Goal: Use online tool/utility: Use online tool/utility

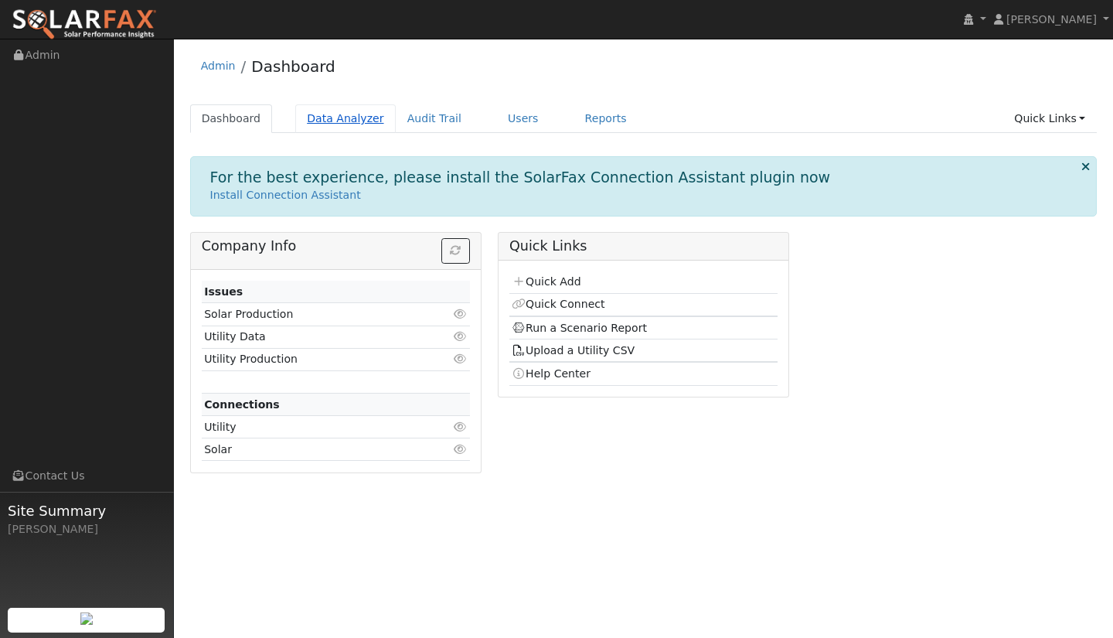
click at [319, 121] on link "Data Analyzer" at bounding box center [345, 118] width 101 height 29
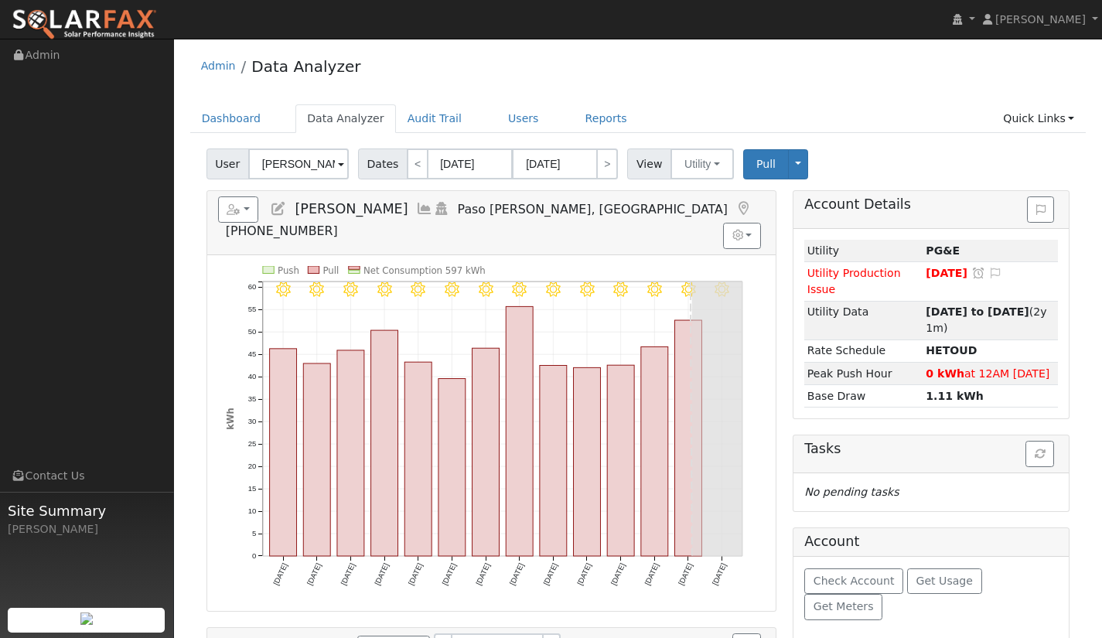
click at [331, 165] on input "Carie Giove" at bounding box center [298, 163] width 101 height 31
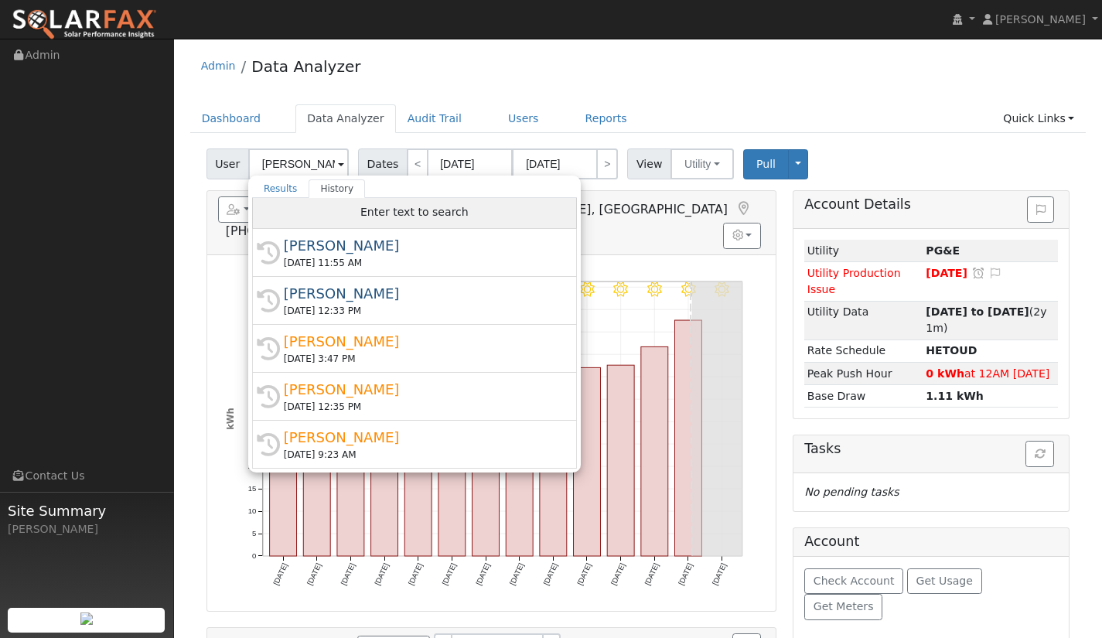
click at [347, 214] on div "Enter text to search" at bounding box center [414, 213] width 325 height 31
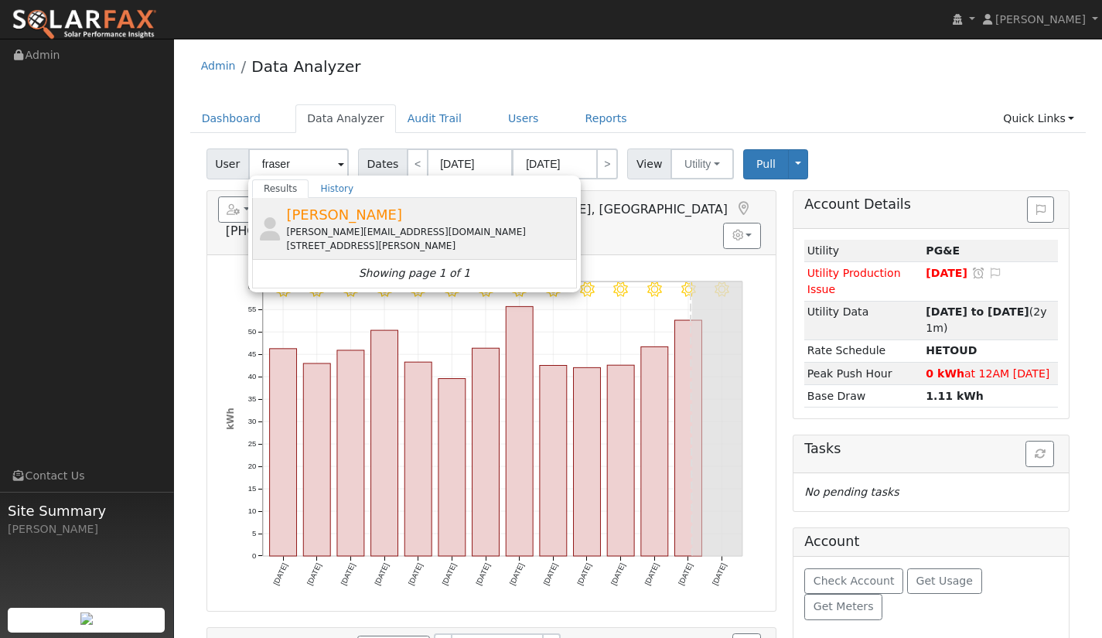
click at [344, 217] on span "[PERSON_NAME]" at bounding box center [344, 214] width 116 height 16
type input "[PERSON_NAME]"
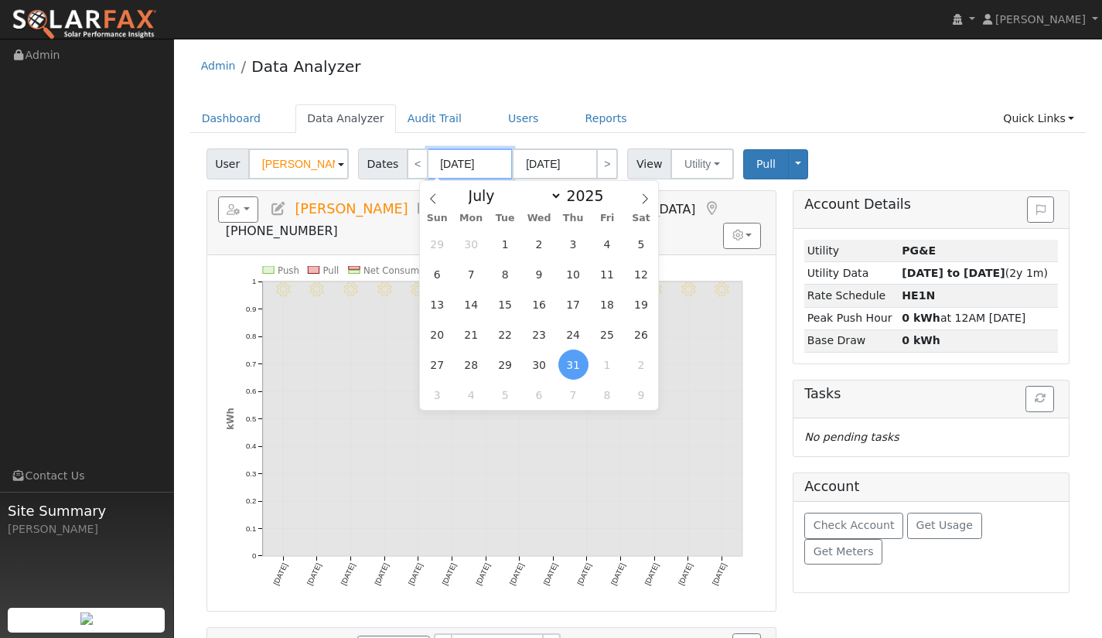
click at [471, 168] on input "07/31/2025" at bounding box center [470, 163] width 85 height 31
click at [607, 201] on span at bounding box center [612, 200] width 11 height 9
type input "2024"
click at [473, 242] on span "1" at bounding box center [471, 244] width 30 height 30
type input "07/01/2024"
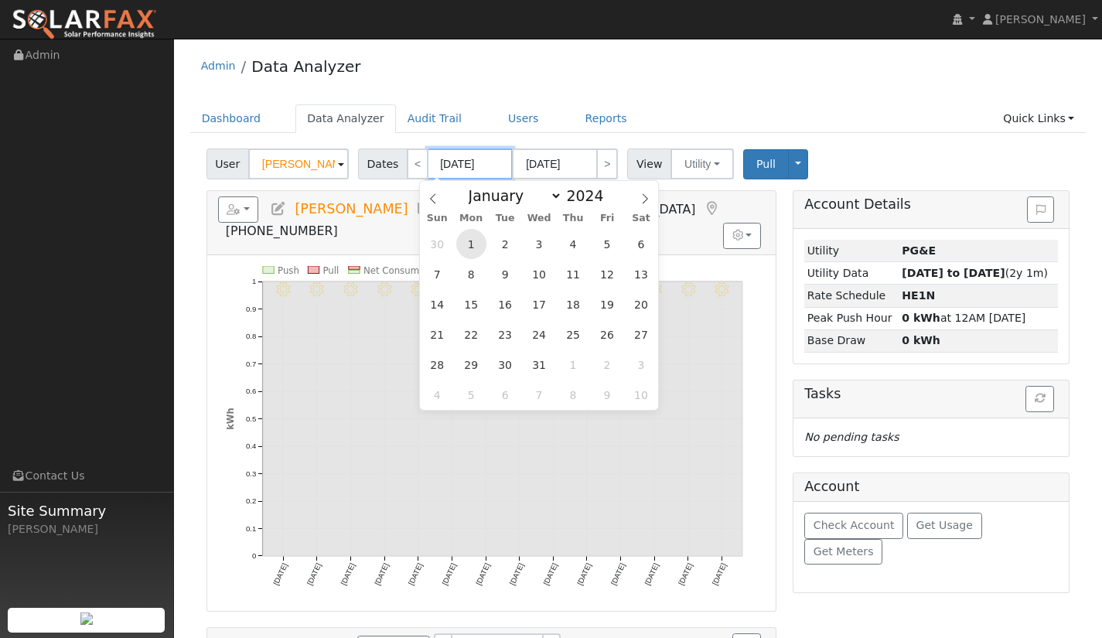
type input "07/31/2024"
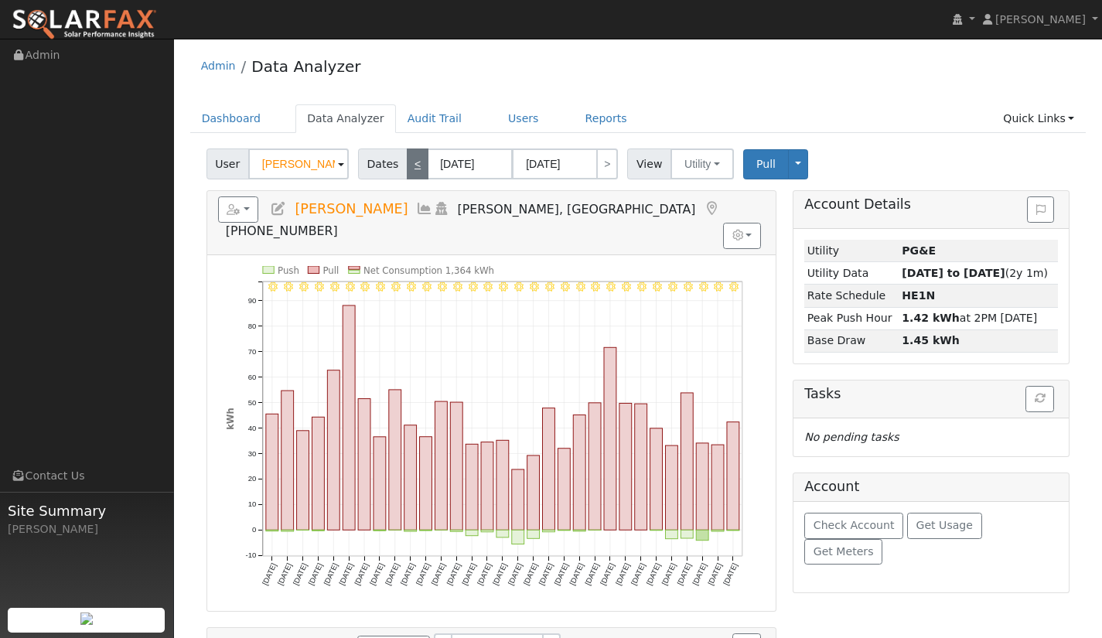
click at [412, 164] on link "<" at bounding box center [418, 163] width 22 height 31
type input "06/01/2024"
type input "06/30/2024"
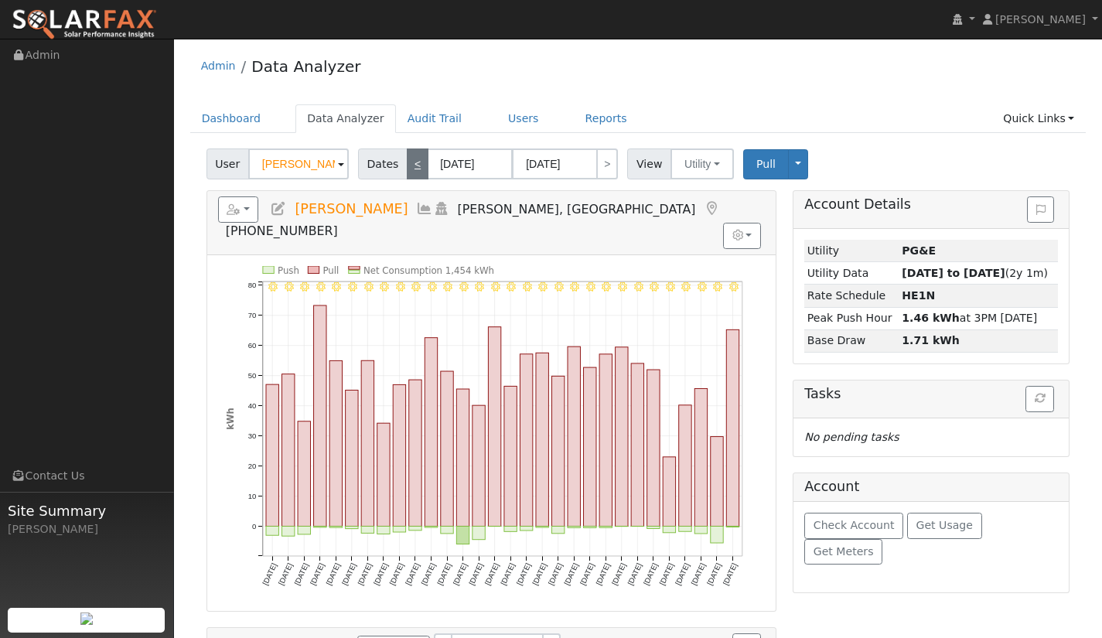
click at [414, 164] on link "<" at bounding box center [418, 163] width 22 height 31
type input "05/01/2024"
type input "05/31/2024"
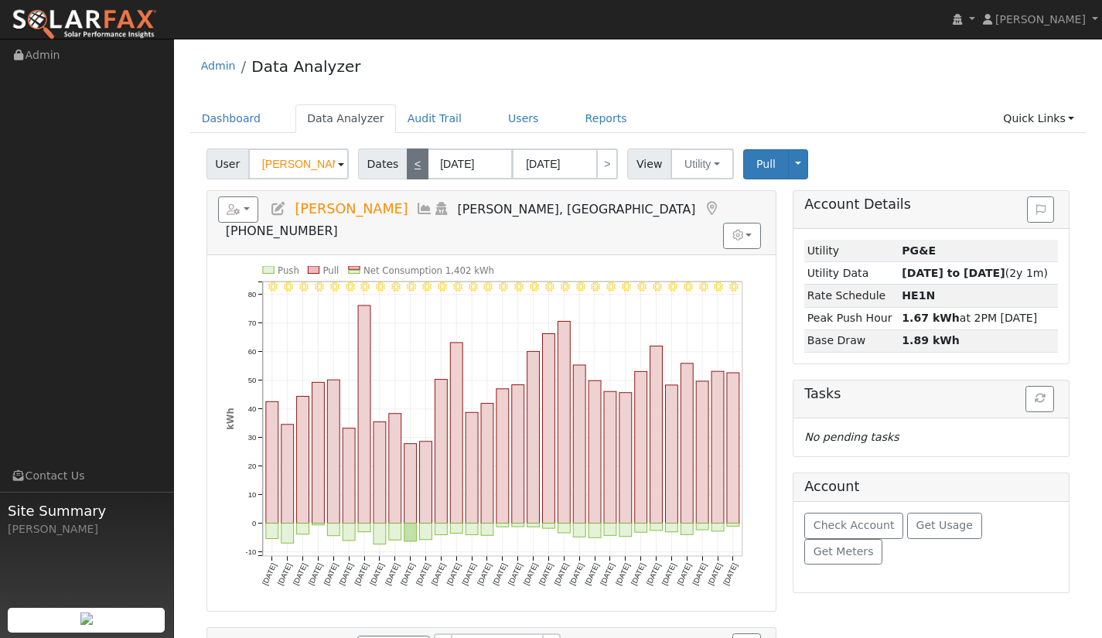
click at [410, 161] on link "<" at bounding box center [418, 163] width 22 height 31
type input "04/01/2024"
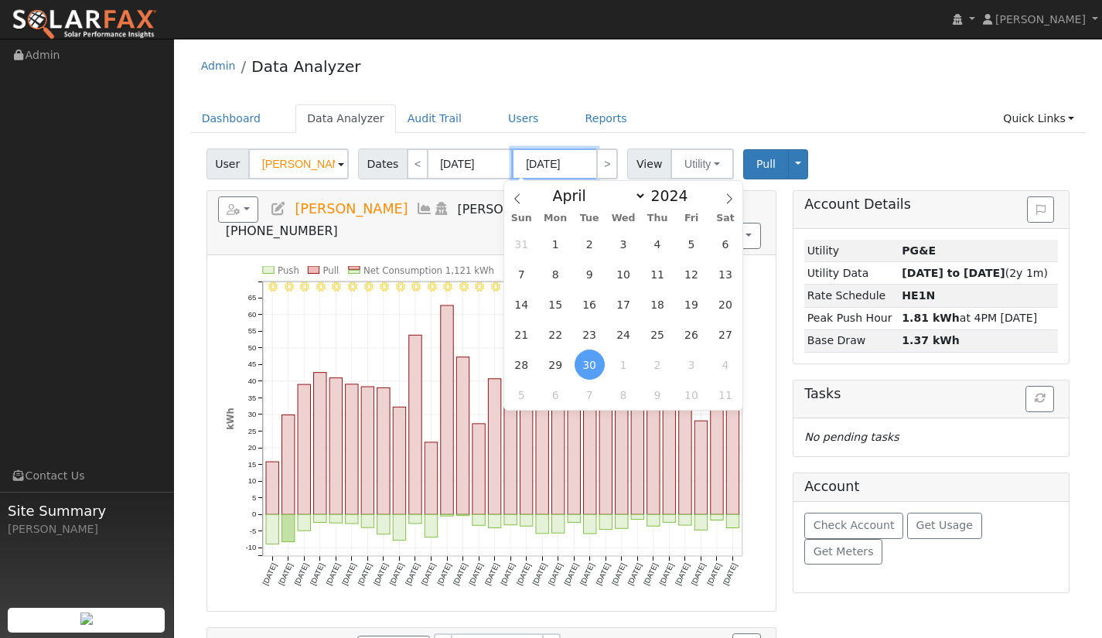
click at [573, 164] on input "04/30/2024" at bounding box center [554, 163] width 85 height 31
click at [554, 278] on span "8" at bounding box center [555, 274] width 30 height 30
type input "04/08/2024"
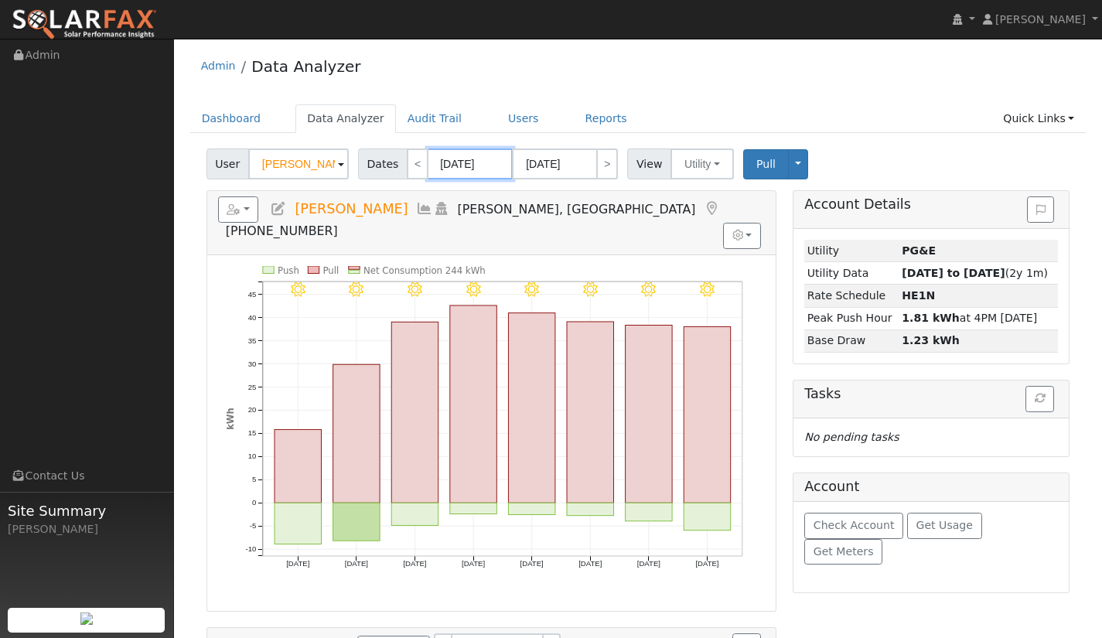
click at [460, 172] on input "04/01/2024" at bounding box center [470, 163] width 85 height 31
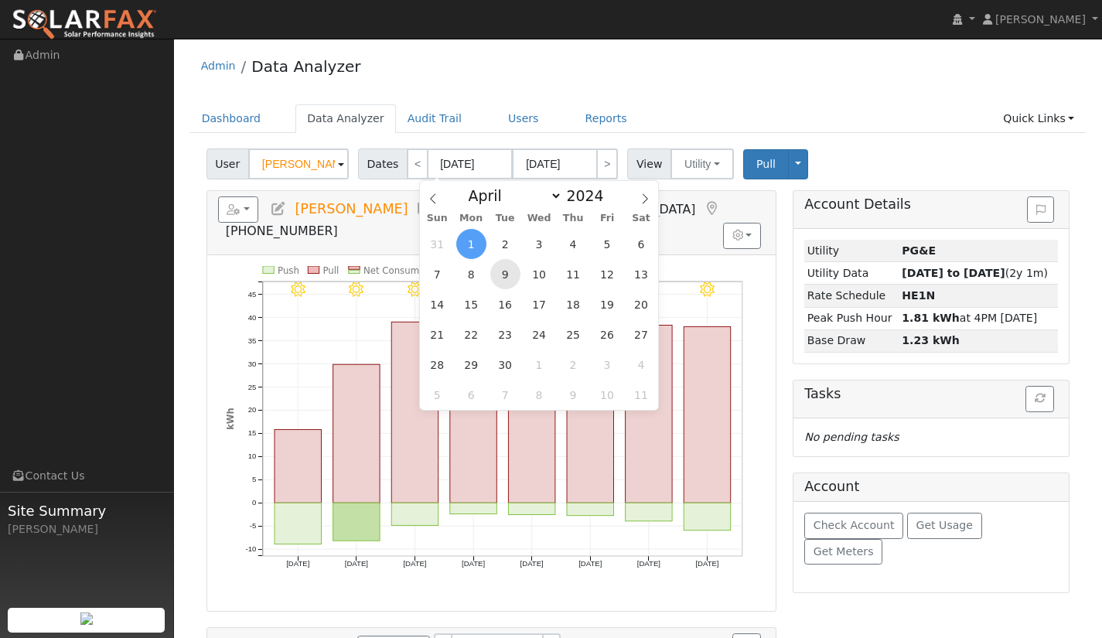
click at [504, 275] on span "9" at bounding box center [505, 274] width 30 height 30
type input "04/09/2024"
type input "04/16/2024"
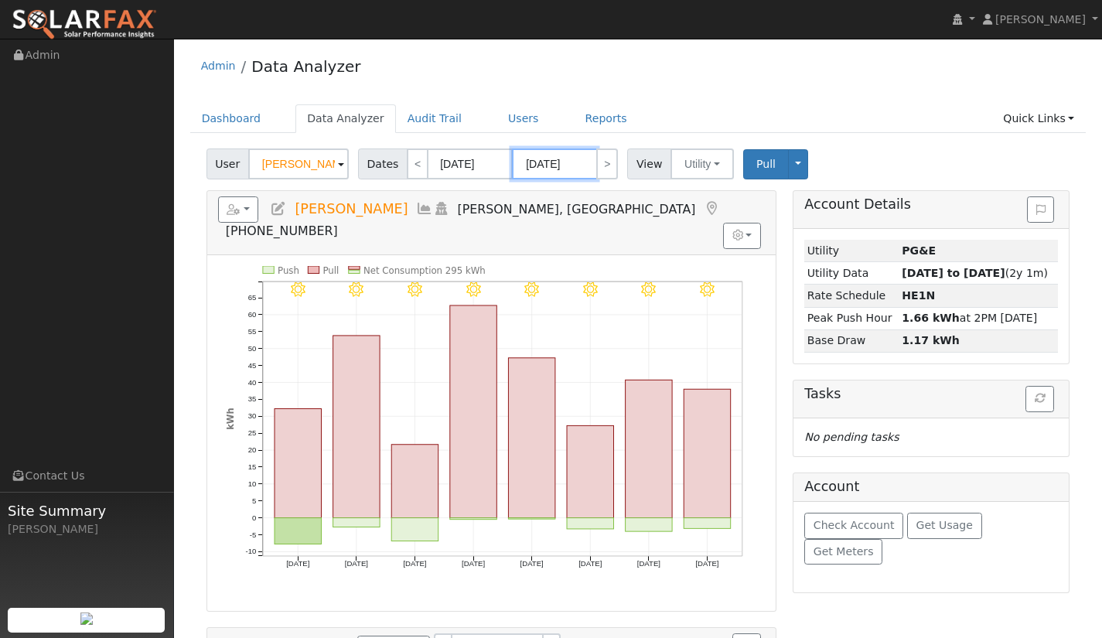
click at [567, 168] on input "04/16/2024" at bounding box center [554, 163] width 85 height 31
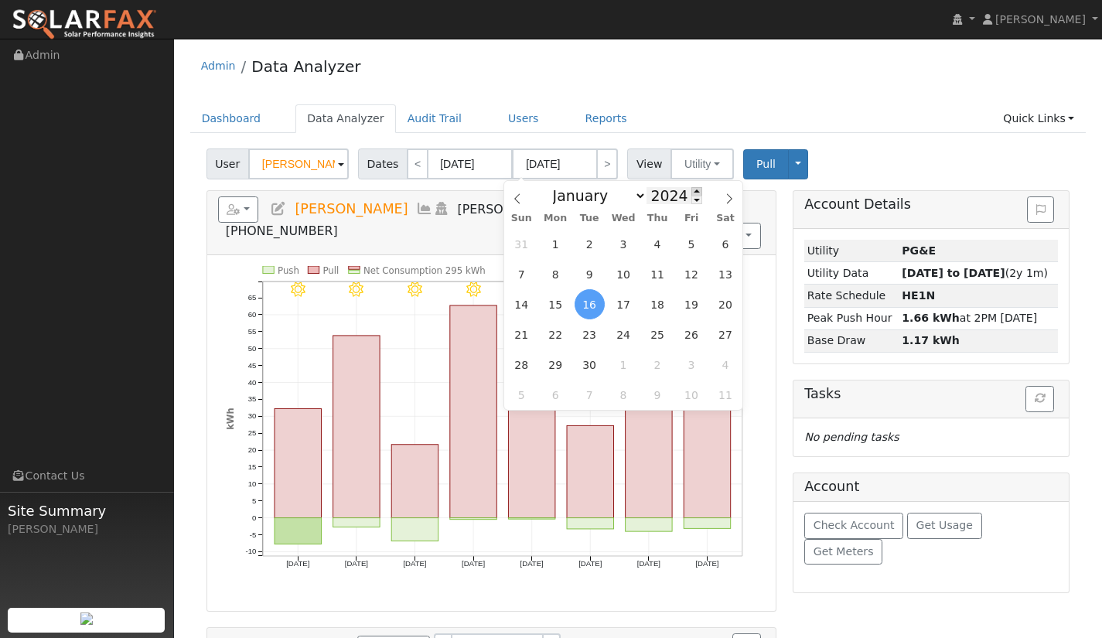
click at [691, 189] on span at bounding box center [696, 191] width 11 height 9
type input "2025"
click at [595, 275] on span "8" at bounding box center [590, 274] width 30 height 30
type input "04/08/2025"
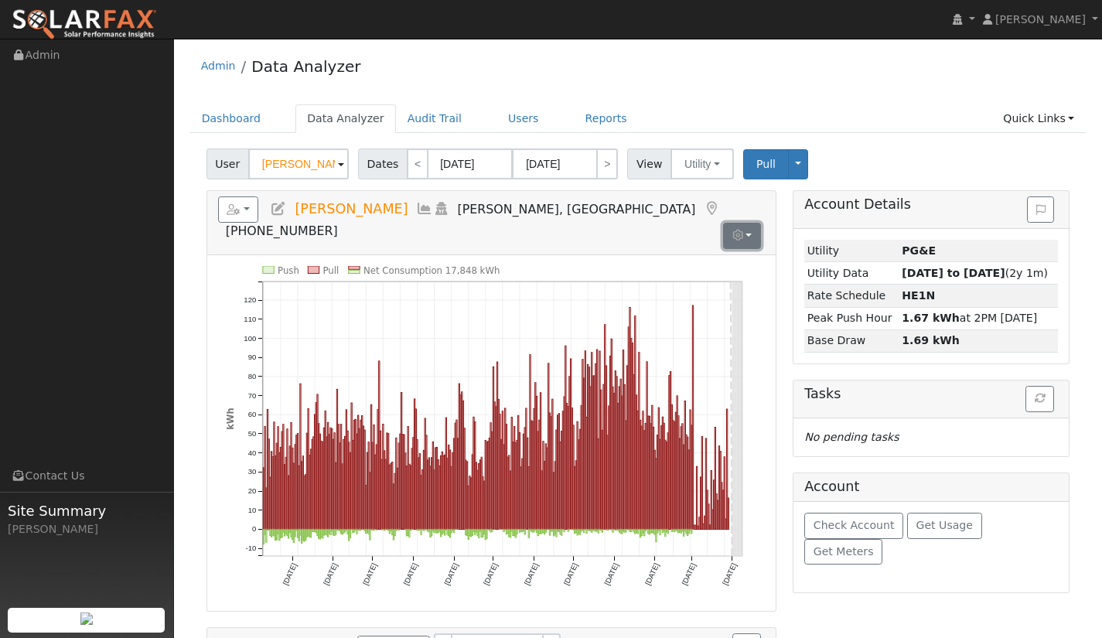
click at [752, 223] on button "button" at bounding box center [742, 236] width 38 height 26
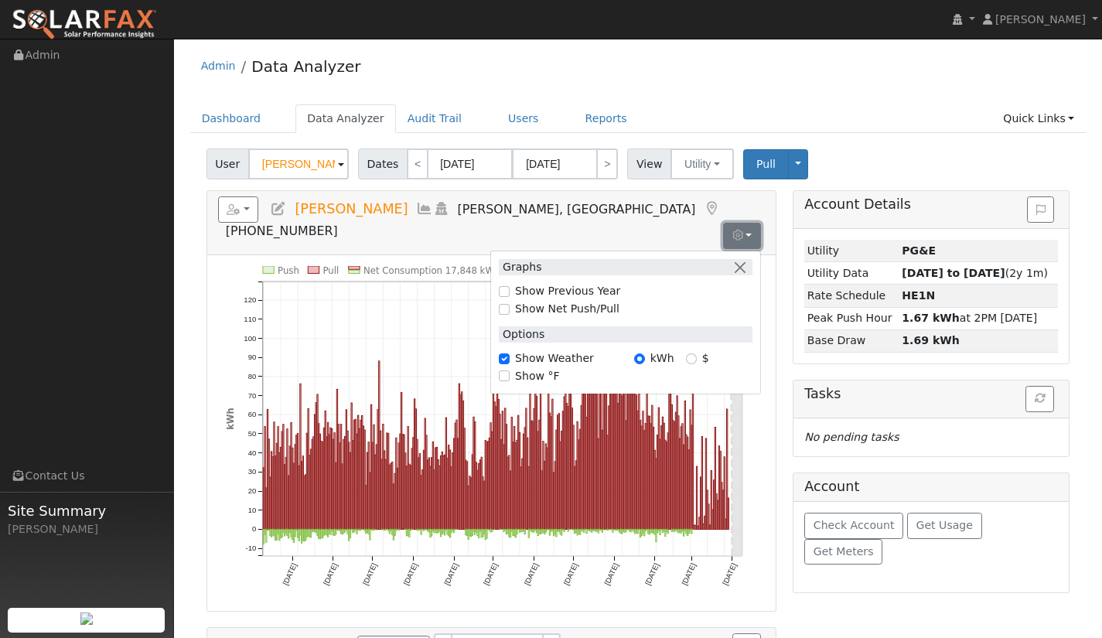
click at [752, 223] on button "button" at bounding box center [742, 236] width 38 height 26
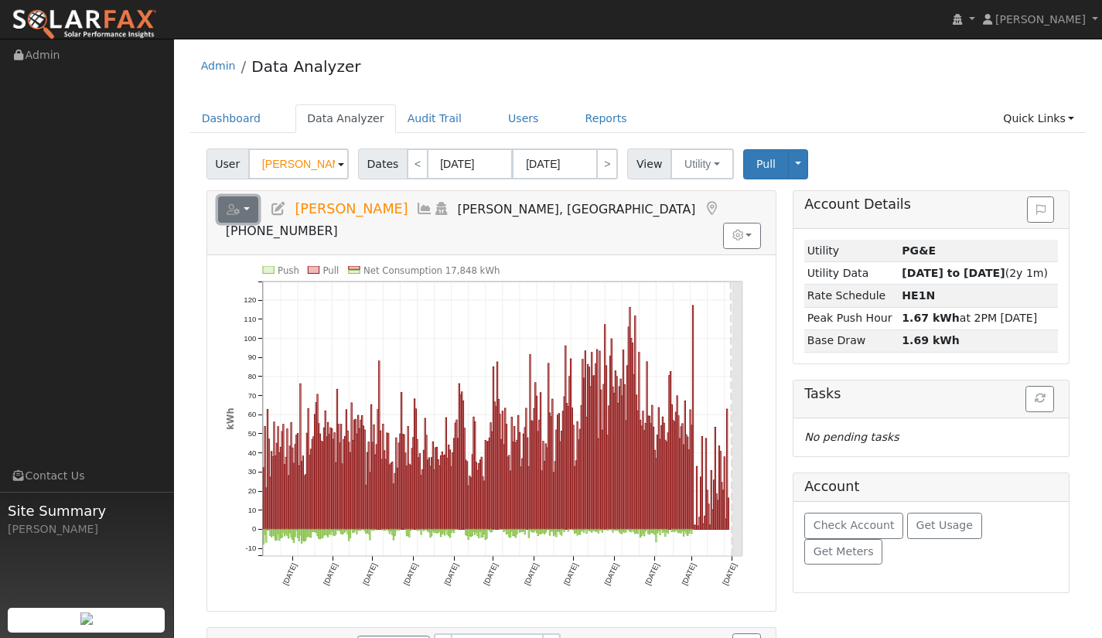
click at [244, 211] on button "button" at bounding box center [238, 209] width 41 height 26
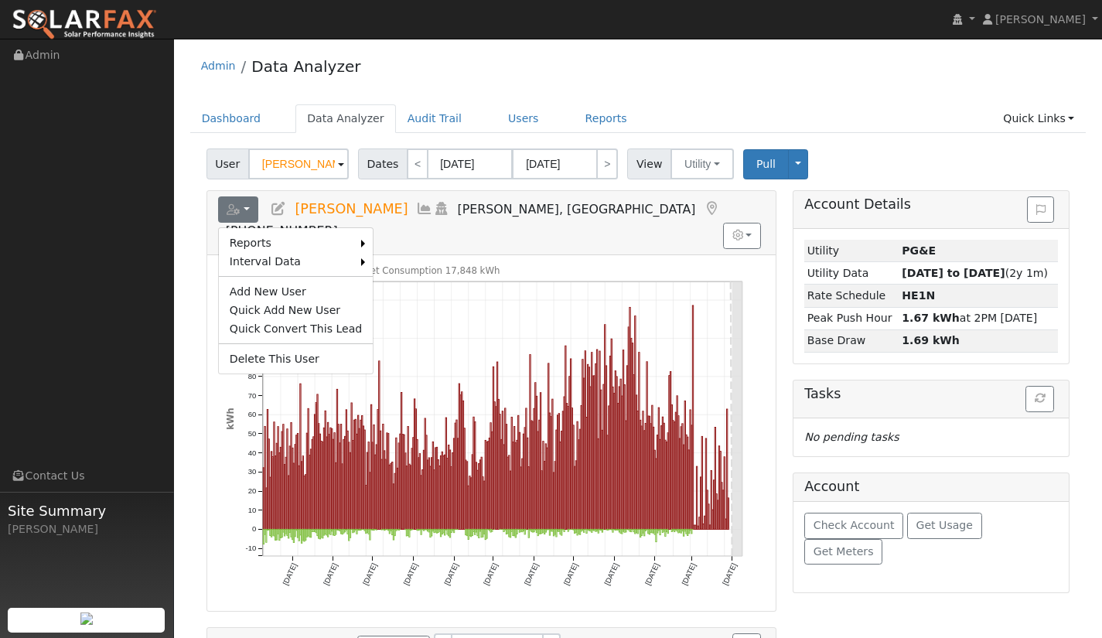
click at [861, 163] on div "User Christine Fraser Account Default Account Default Account 5285 Baggins Hill…" at bounding box center [637, 161] width 869 height 36
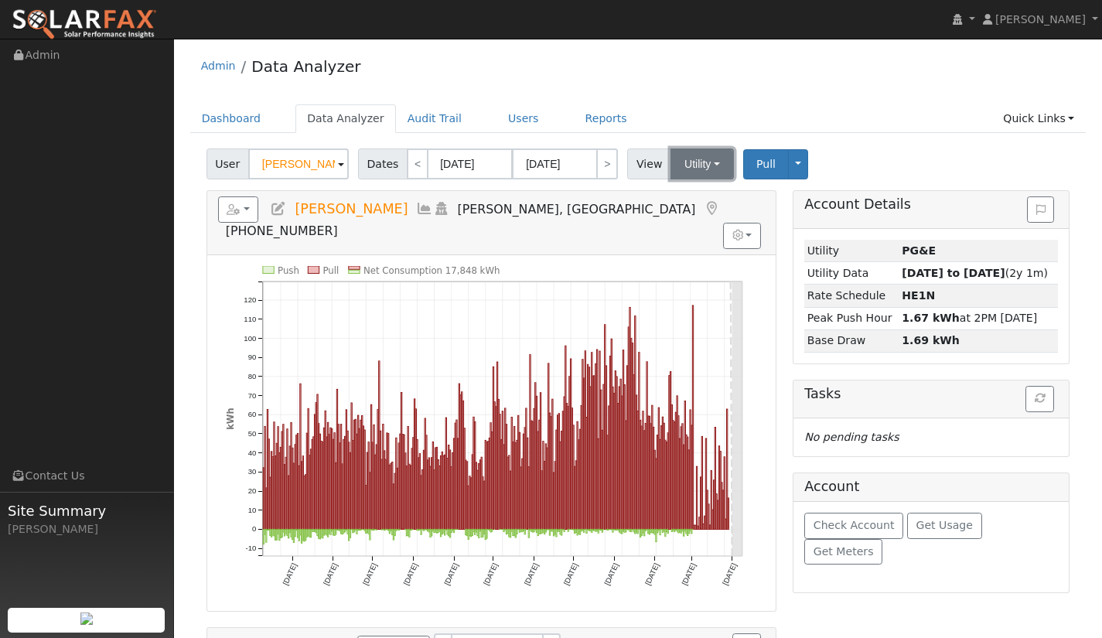
click at [713, 165] on button "Utility" at bounding box center [701, 163] width 63 height 31
click at [792, 163] on button "Toggle Dropdown" at bounding box center [798, 164] width 20 height 30
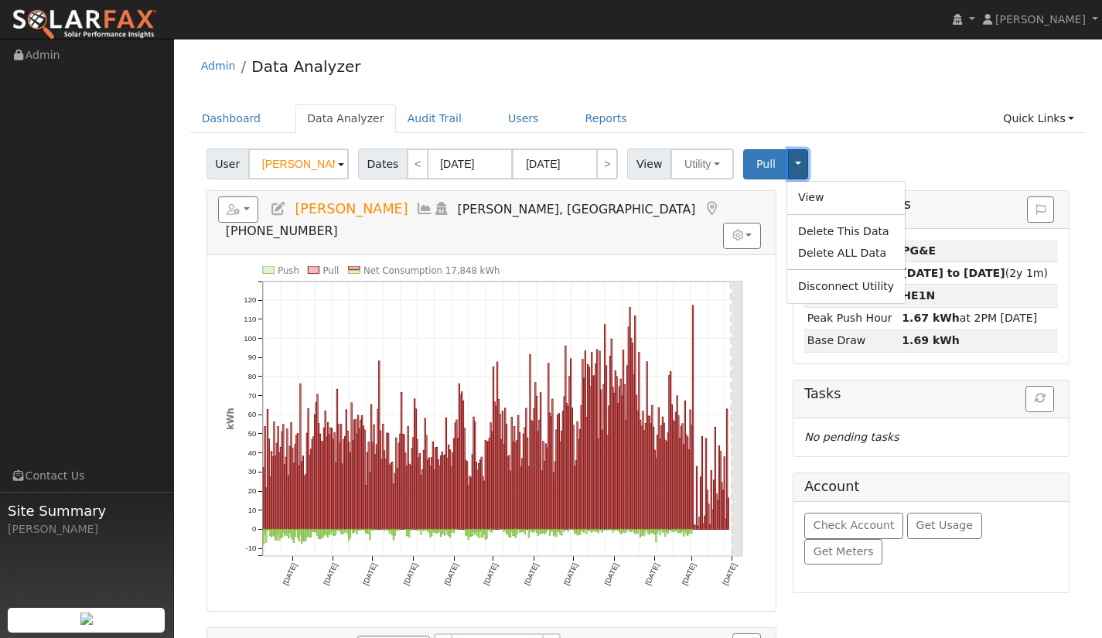
click at [792, 163] on button "Toggle Dropdown" at bounding box center [798, 164] width 20 height 30
click at [791, 168] on button "Toggle Dropdown" at bounding box center [798, 164] width 20 height 30
click at [841, 151] on div "User Christine Fraser Account Default Account Default Account 5285 Baggins Hill…" at bounding box center [637, 161] width 869 height 36
click at [591, 123] on link "Reports" at bounding box center [606, 118] width 65 height 29
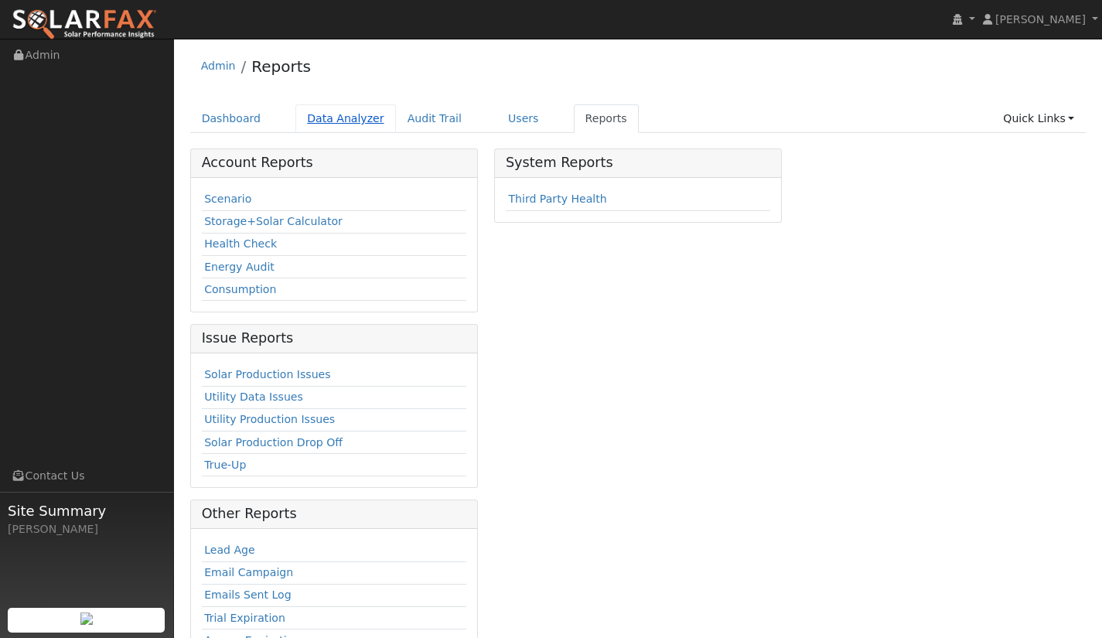
click at [356, 119] on link "Data Analyzer" at bounding box center [345, 118] width 101 height 29
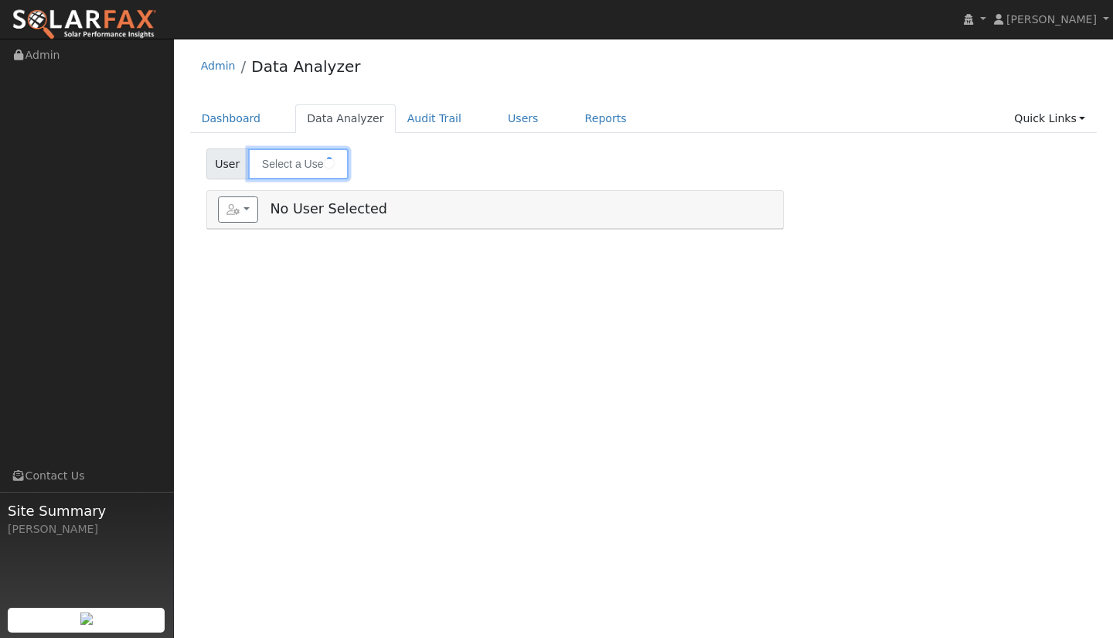
type input "Christine Fraser"
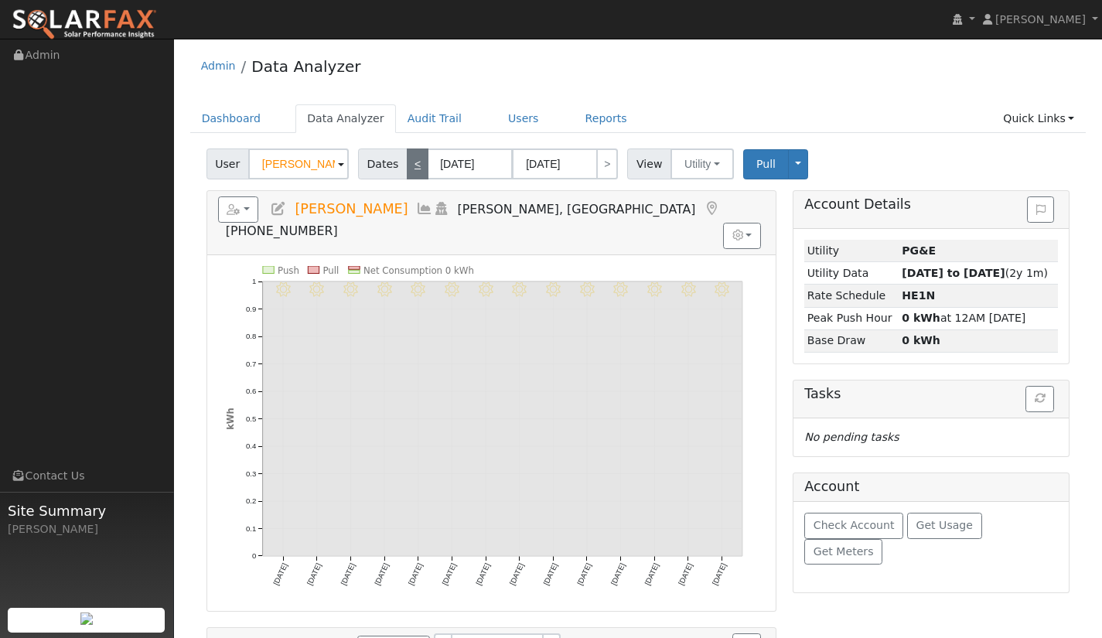
click at [415, 165] on link "<" at bounding box center [418, 163] width 22 height 31
type input "07/17/2025"
type input "07/30/2025"
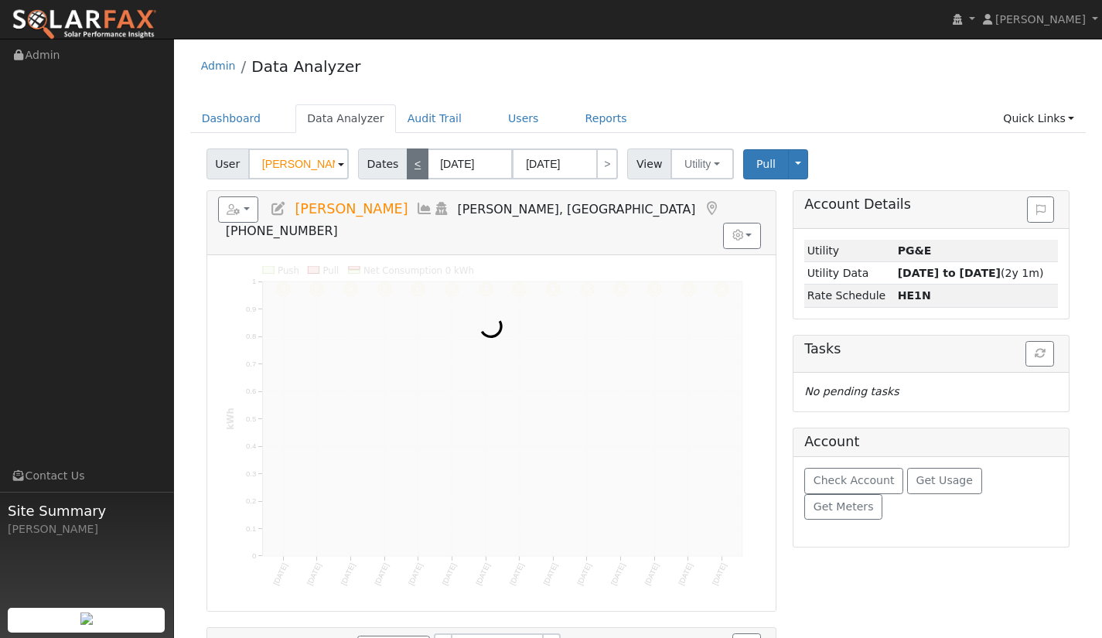
click at [413, 165] on link "<" at bounding box center [418, 163] width 22 height 31
type input "07/03/2025"
type input "07/16/2025"
click at [414, 165] on link "<" at bounding box center [418, 163] width 22 height 31
type input "06/19/2025"
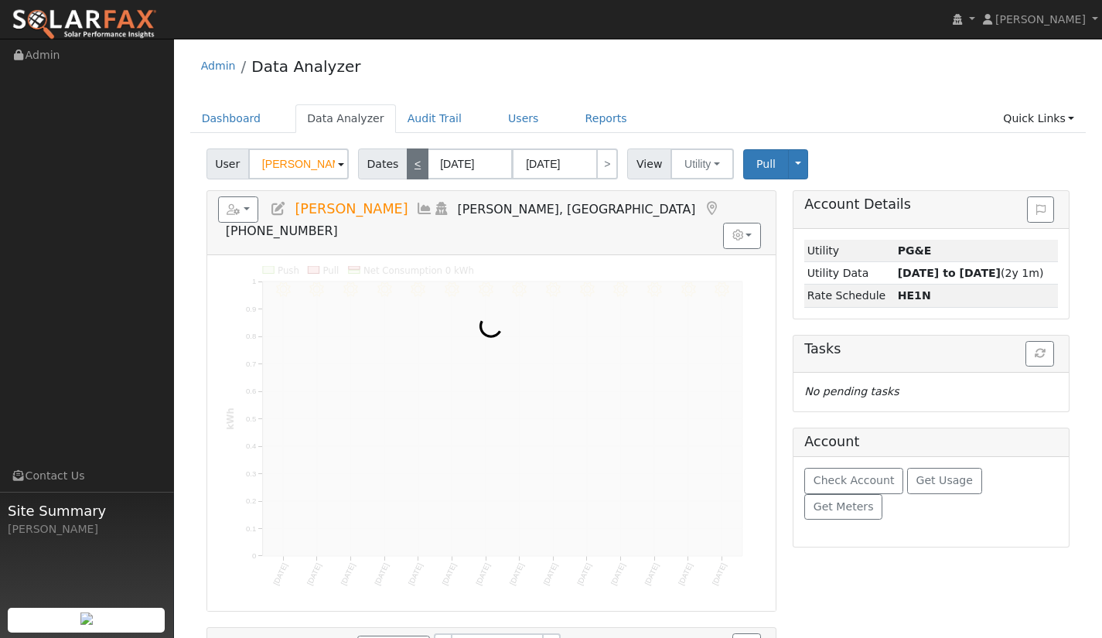
type input "07/02/2025"
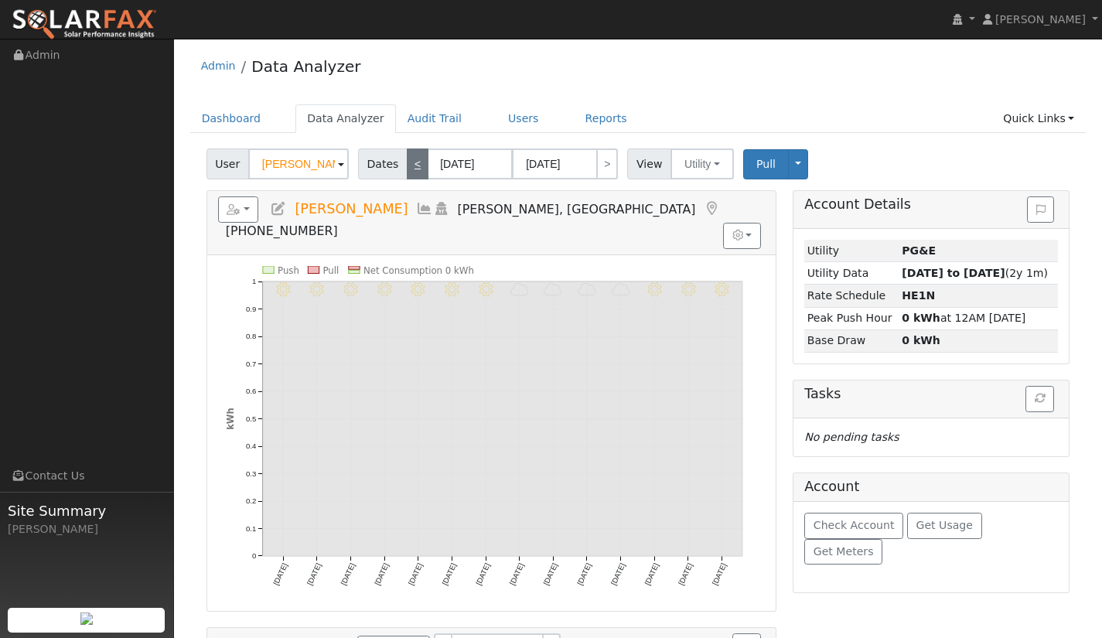
click at [417, 164] on link "<" at bounding box center [418, 163] width 22 height 31
type input "06/05/2025"
type input "06/18/2025"
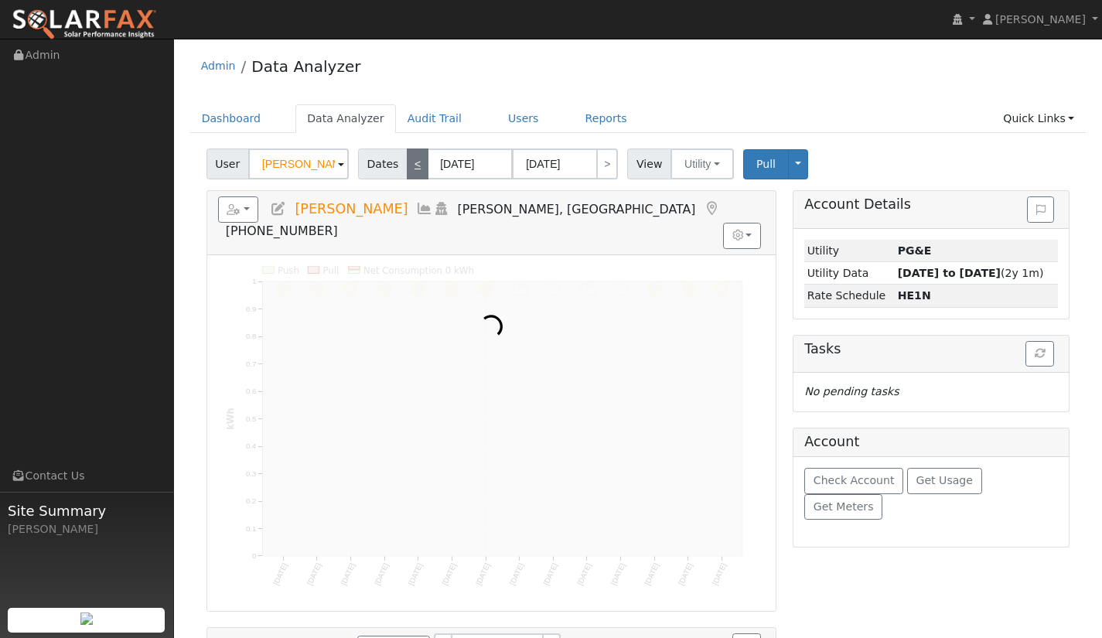
click at [418, 163] on link "<" at bounding box center [418, 163] width 22 height 31
type input "05/22/2025"
type input "06/04/2025"
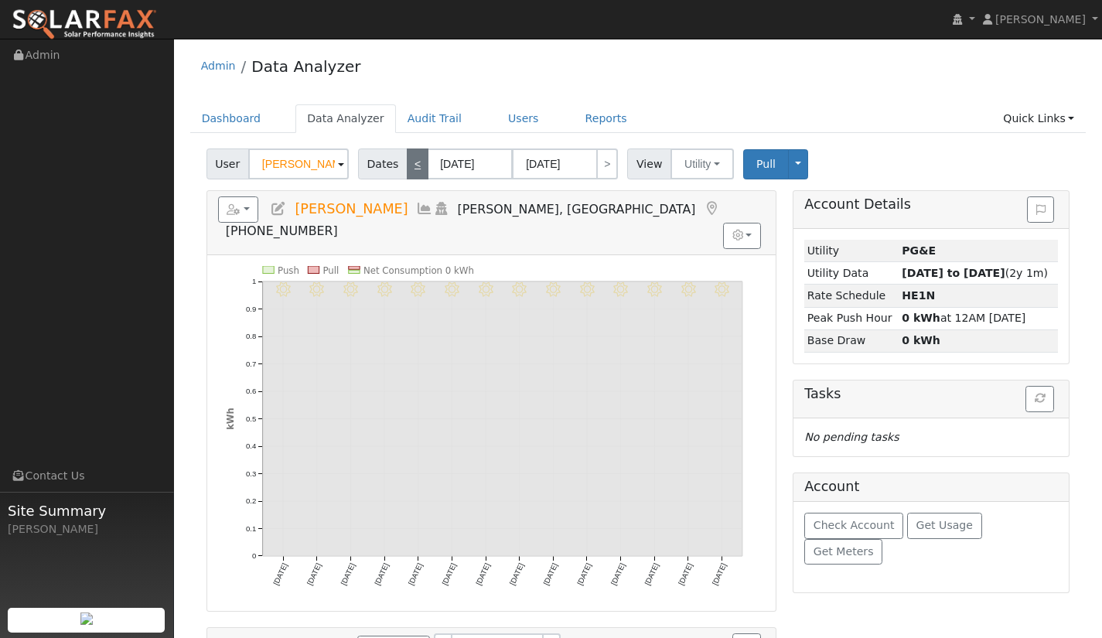
click at [418, 163] on link "<" at bounding box center [418, 163] width 22 height 31
type input "05/08/2025"
type input "05/21/2025"
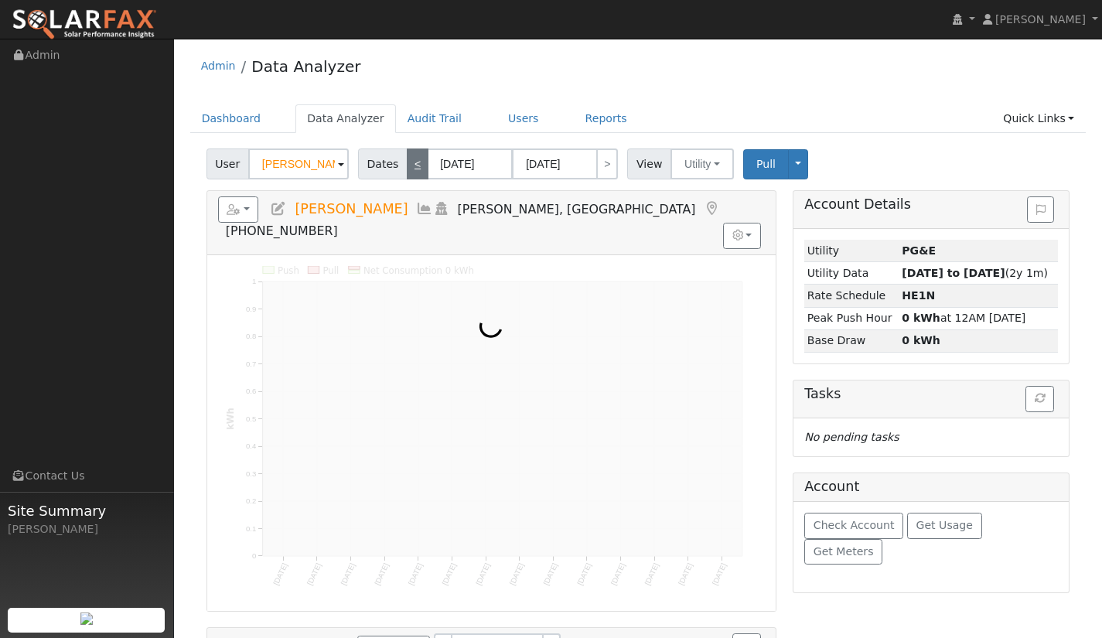
click at [416, 163] on link "<" at bounding box center [418, 163] width 22 height 31
type input "04/24/2025"
type input "05/07/2025"
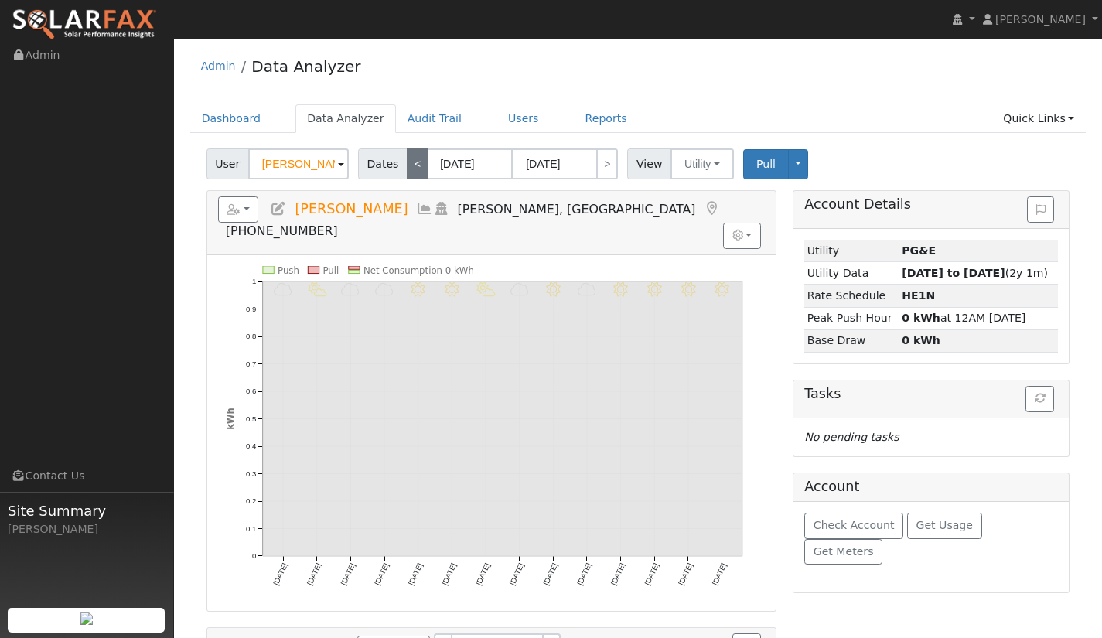
click at [416, 163] on link "<" at bounding box center [418, 163] width 22 height 31
type input "04/10/2025"
type input "04/23/2025"
click at [414, 164] on link "<" at bounding box center [418, 163] width 22 height 31
type input "03/27/2025"
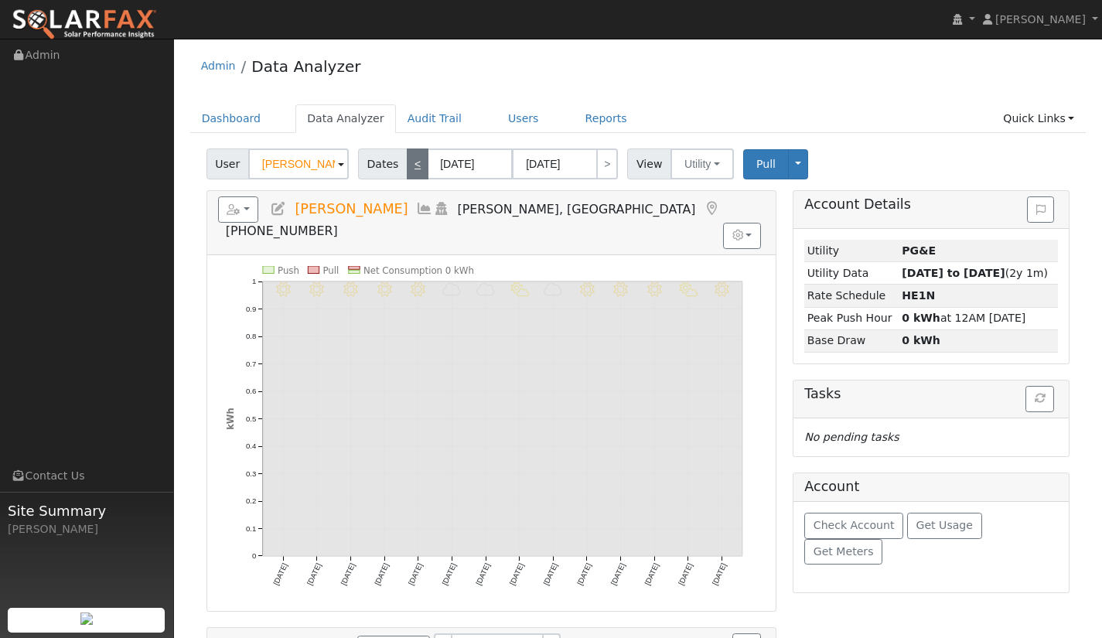
type input "04/09/2025"
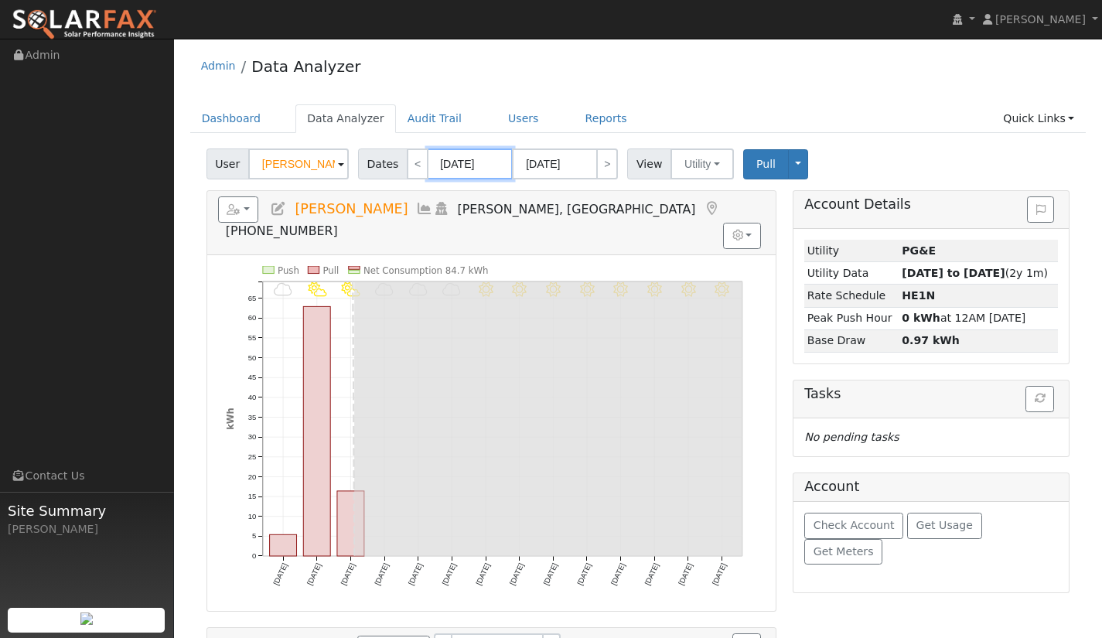
click at [446, 165] on input "03/27/2025" at bounding box center [470, 163] width 85 height 31
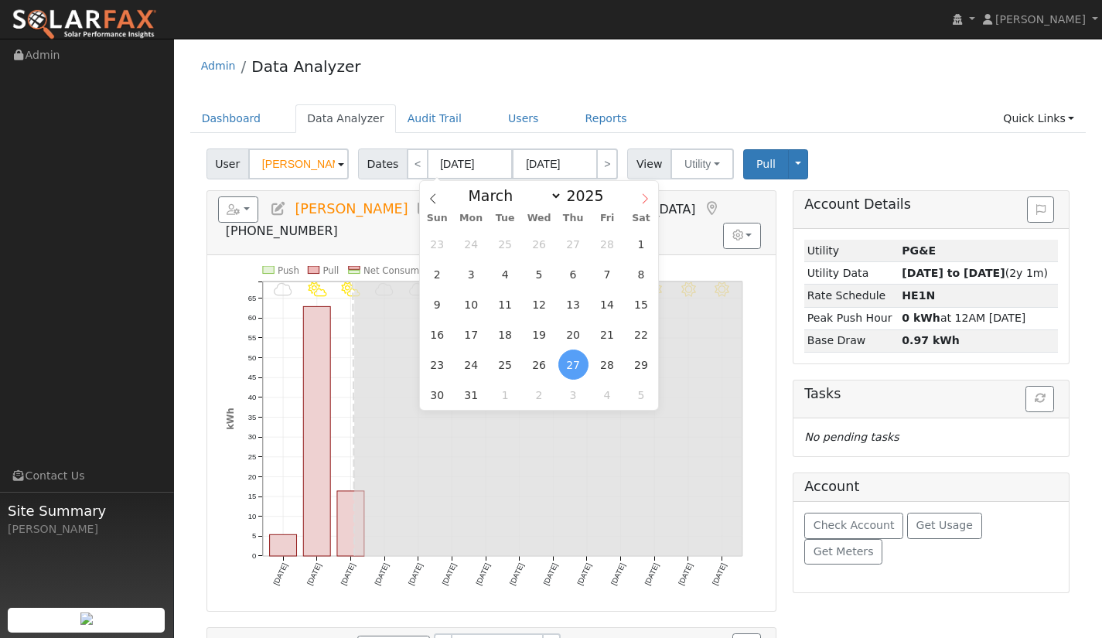
click at [649, 197] on icon at bounding box center [644, 198] width 11 height 11
select select "3"
click at [607, 202] on span at bounding box center [612, 200] width 11 height 9
type input "2024"
click at [515, 272] on span "9" at bounding box center [505, 274] width 30 height 30
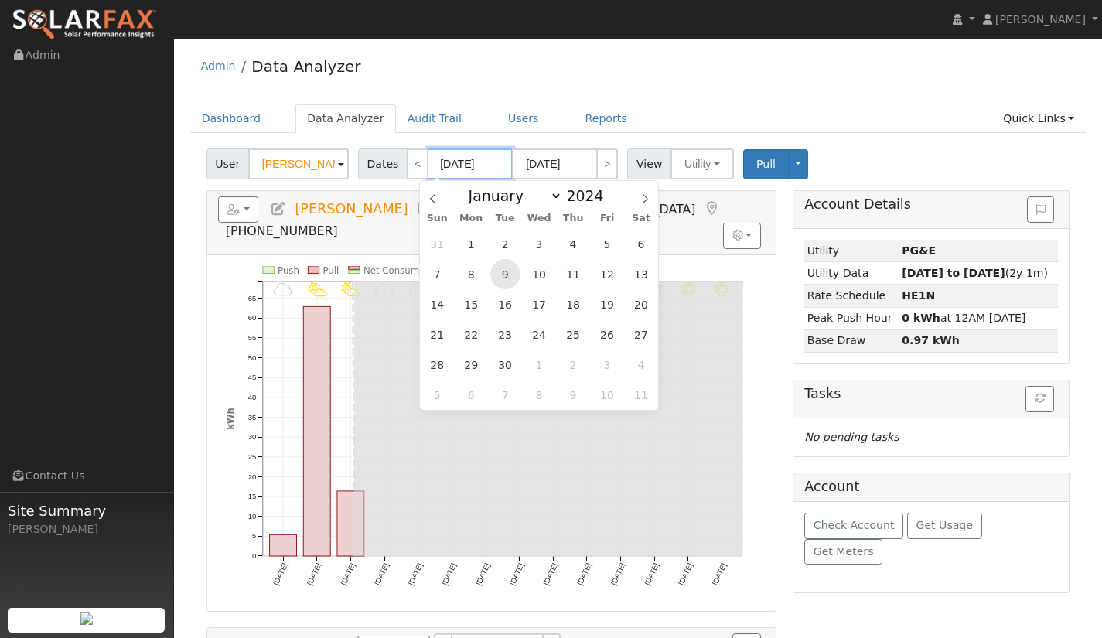
type input "04/09/2024"
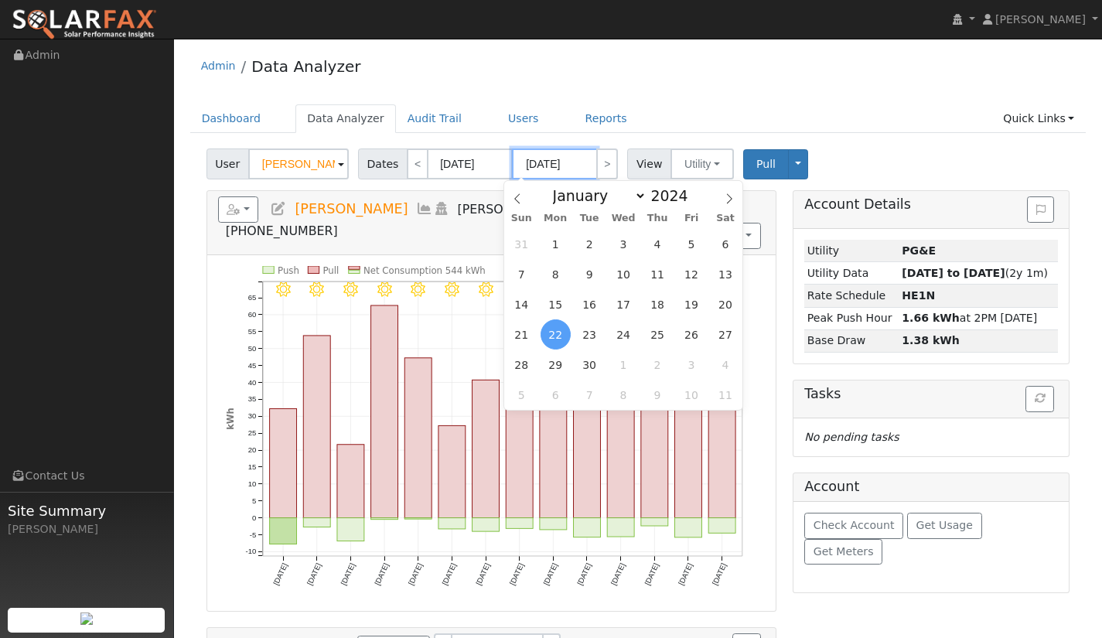
click at [551, 165] on input "04/22/2024" at bounding box center [554, 163] width 85 height 31
click at [559, 271] on span "8" at bounding box center [555, 274] width 30 height 30
type input "04/08/2024"
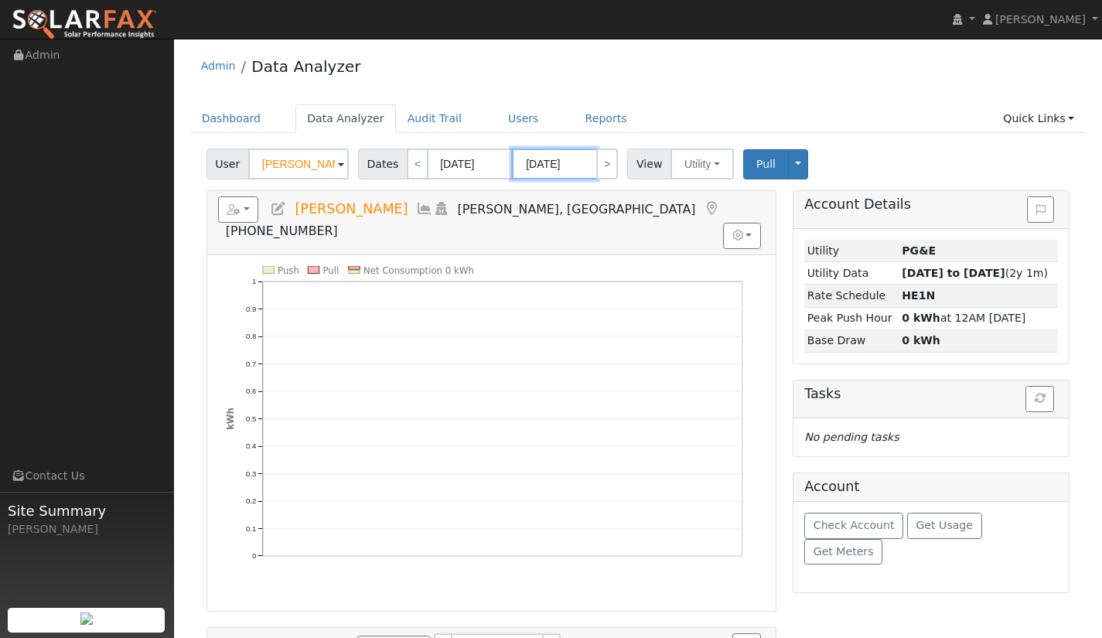
click at [577, 169] on input "04/08/2024" at bounding box center [554, 163] width 85 height 31
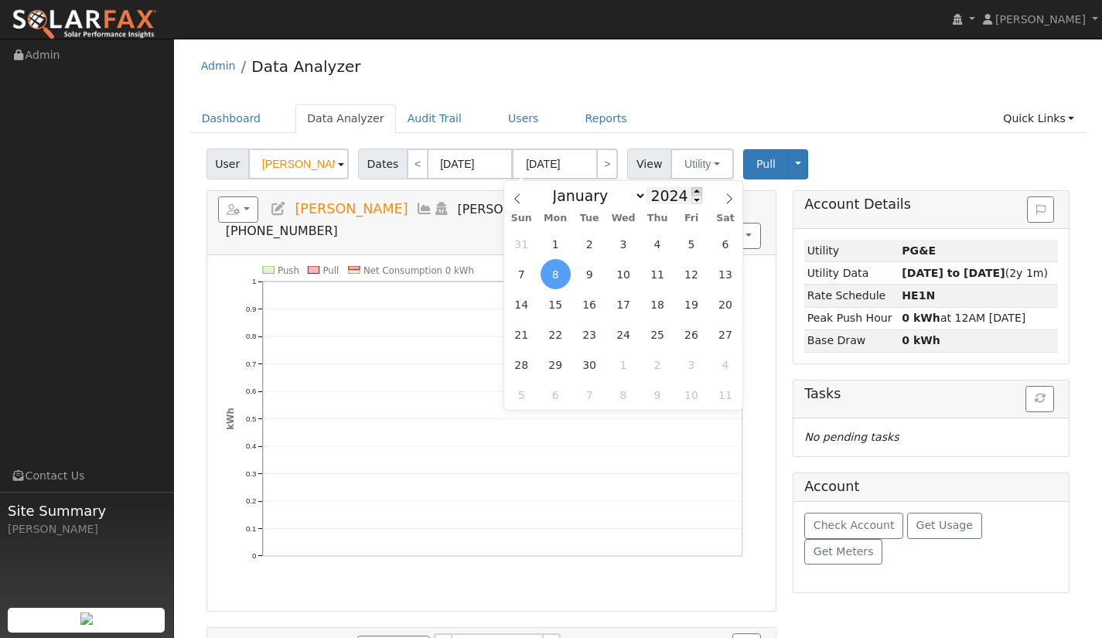
click at [691, 189] on span at bounding box center [696, 191] width 11 height 9
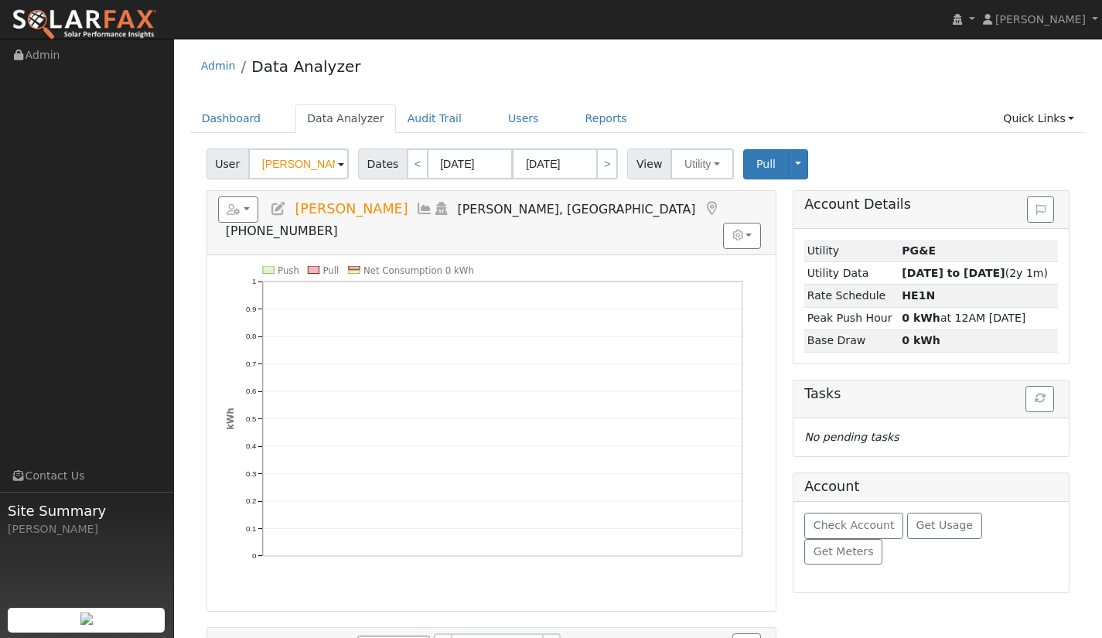
click at [614, 144] on div "User Christine Fraser Account Default Account Default Account 5285 Baggins Hill…" at bounding box center [637, 161] width 869 height 36
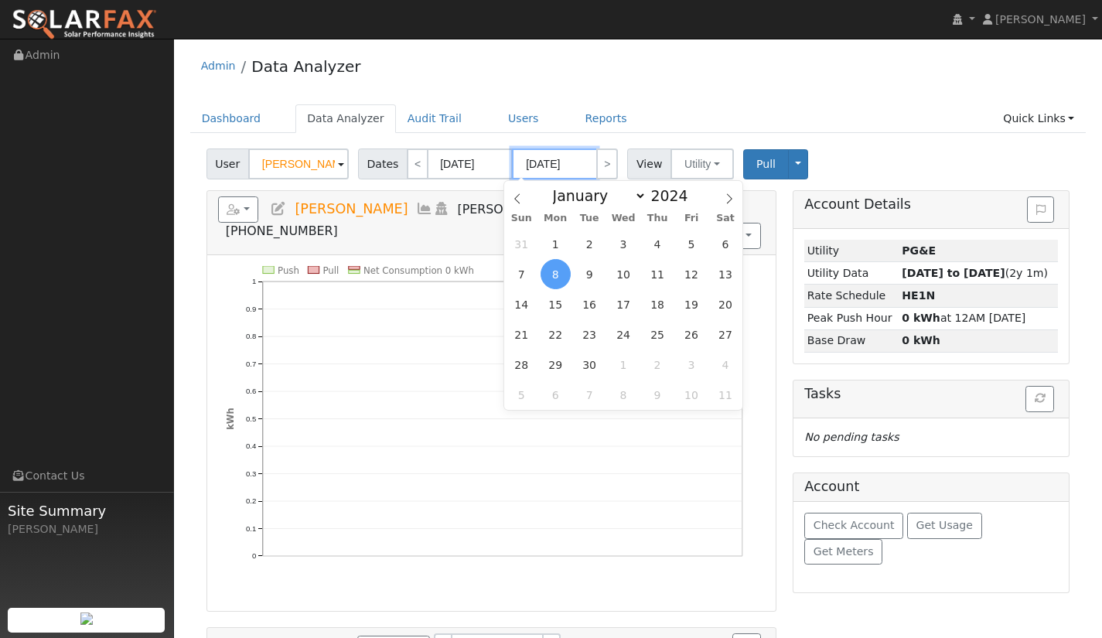
click at [569, 164] on input "04/08/2024" at bounding box center [554, 163] width 85 height 31
click at [691, 191] on span at bounding box center [696, 191] width 11 height 9
type input "2025"
click at [589, 274] on span "8" at bounding box center [590, 274] width 30 height 30
type input "04/08/2025"
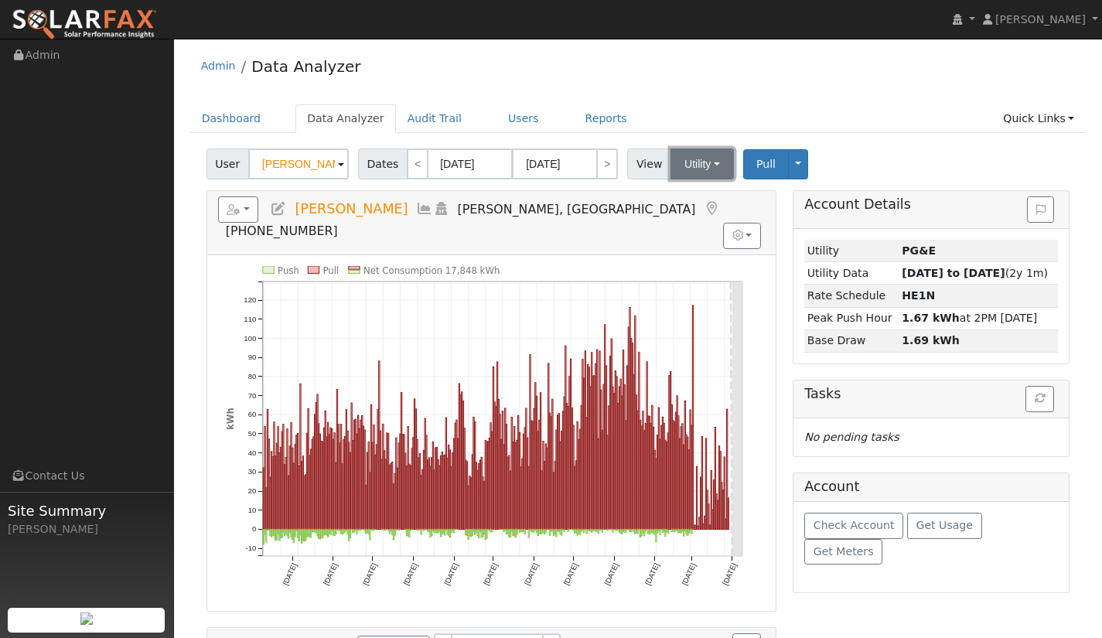
click at [709, 168] on button "Utility" at bounding box center [701, 163] width 63 height 31
click at [688, 222] on link "Solar" at bounding box center [721, 221] width 107 height 22
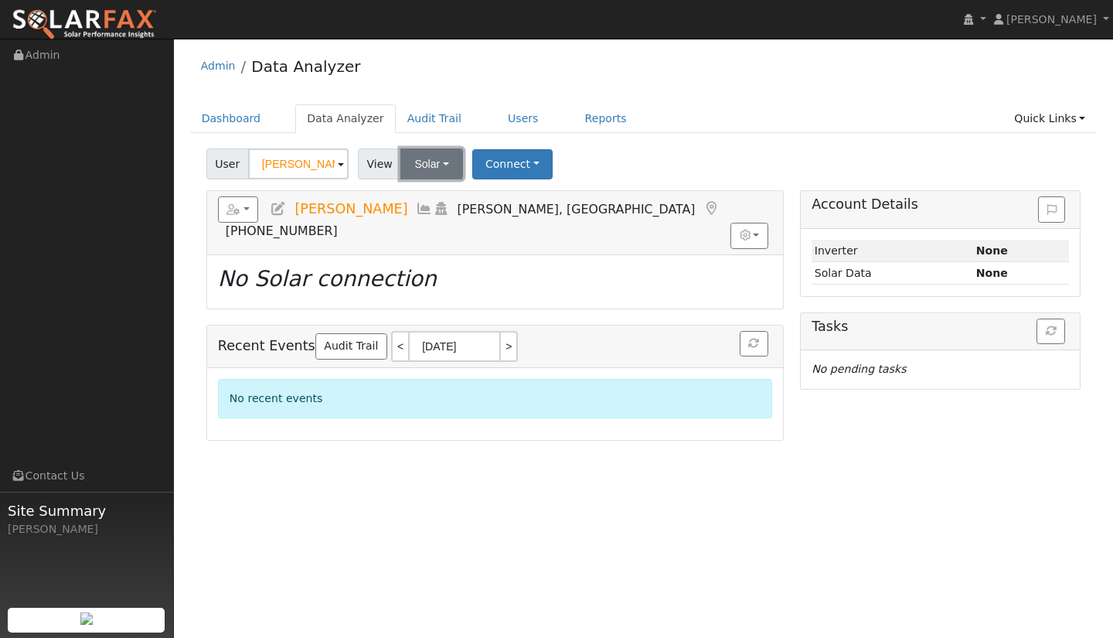
click at [422, 166] on button "Solar" at bounding box center [432, 163] width 62 height 31
click at [442, 199] on link "Utility" at bounding box center [452, 198] width 107 height 22
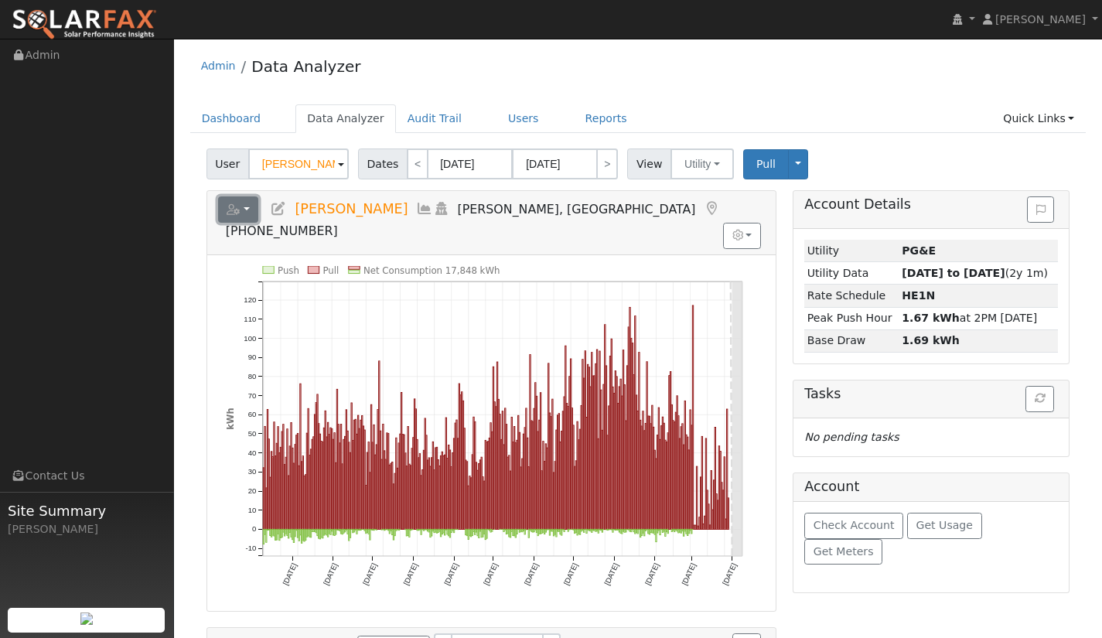
click at [247, 211] on button "button" at bounding box center [238, 209] width 41 height 26
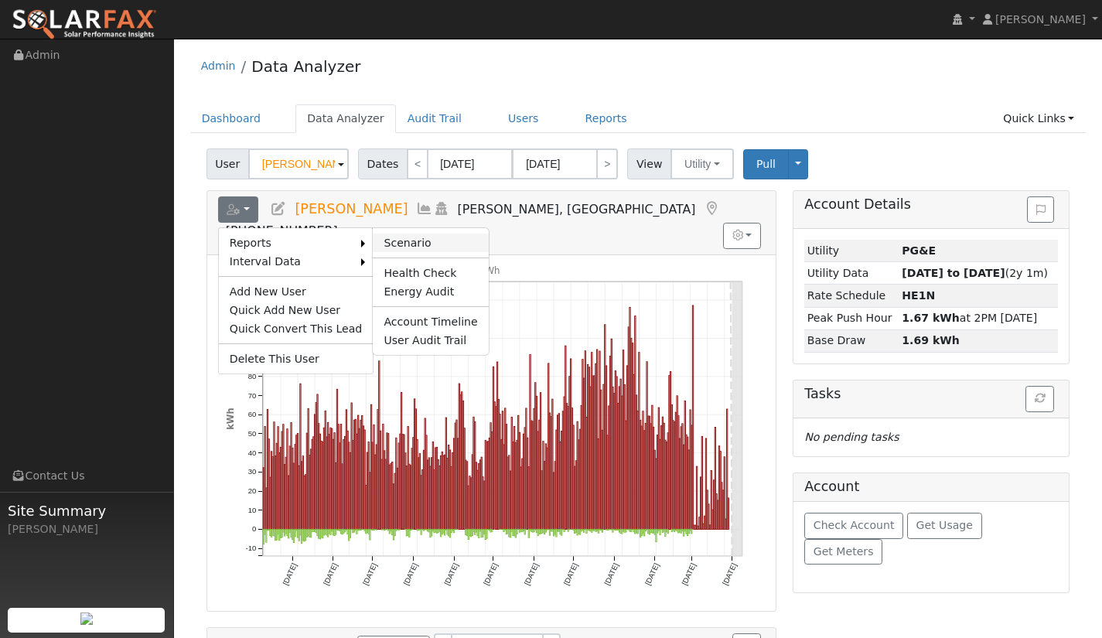
click at [394, 244] on link "Scenario" at bounding box center [430, 243] width 115 height 19
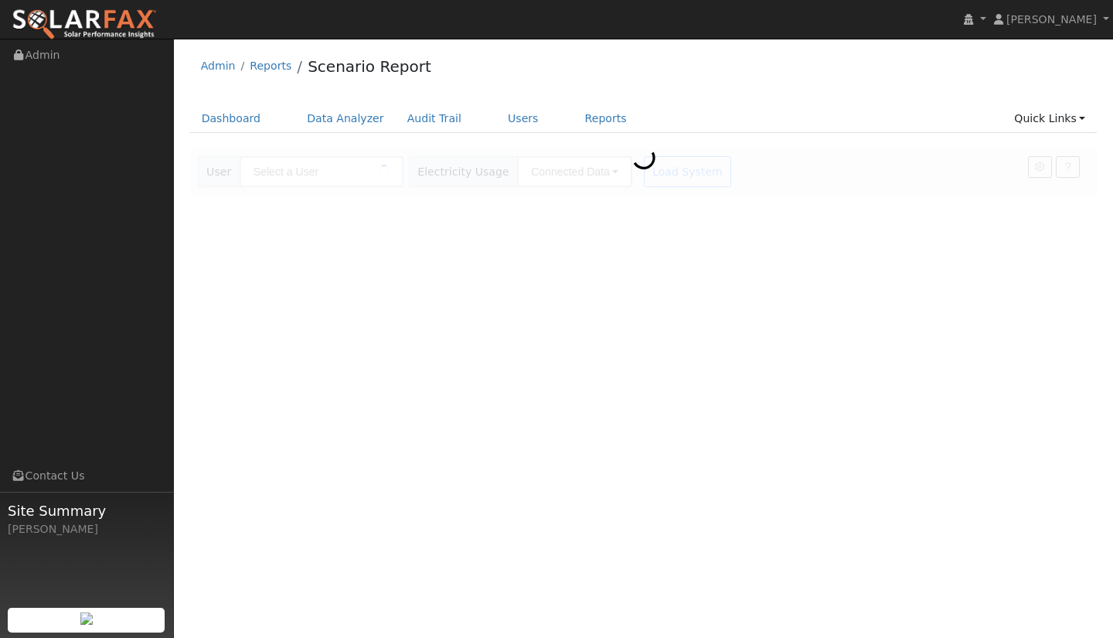
type input "[PERSON_NAME]"
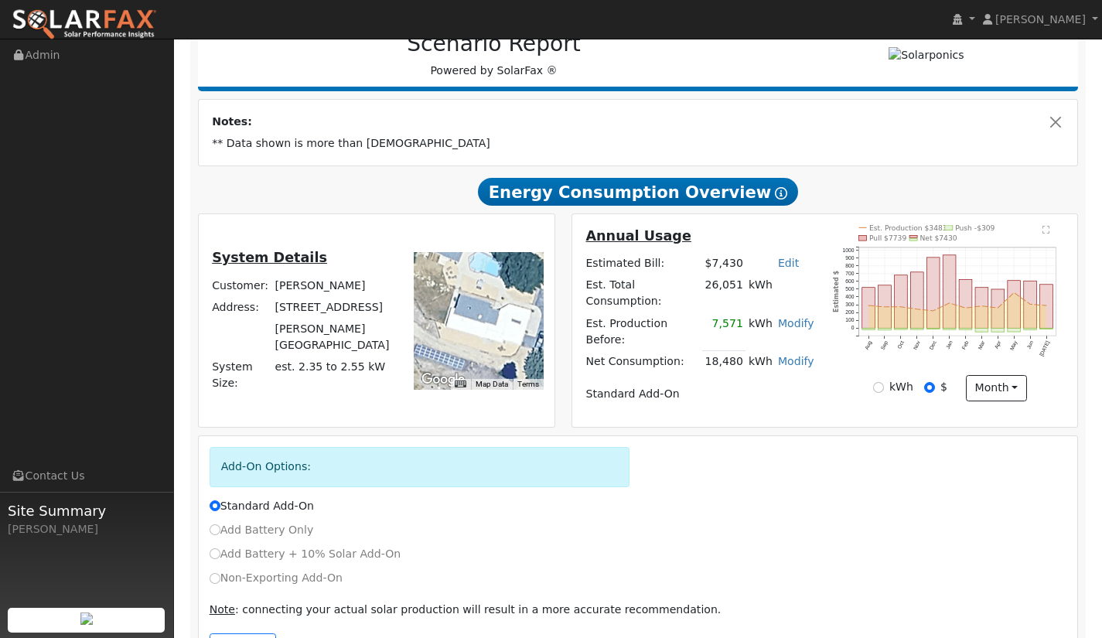
scroll to position [232, 0]
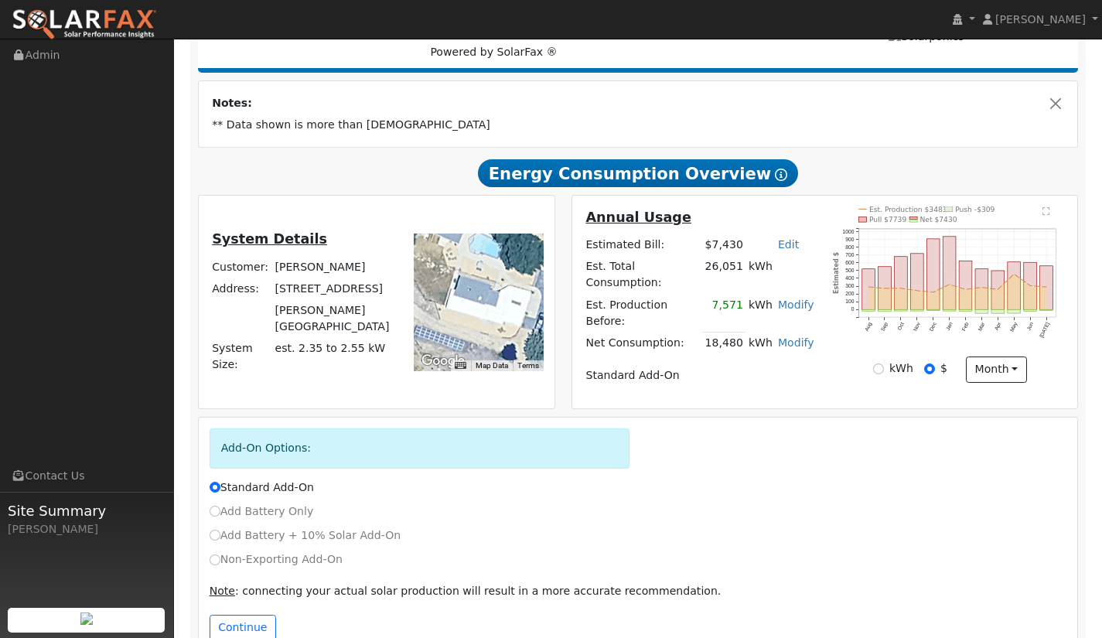
click at [207, 527] on div "Add Battery + 10% Solar Add-On" at bounding box center [638, 535] width 874 height 16
click at [213, 530] on input "Add Battery + 10% Solar Add-On" at bounding box center [215, 535] width 11 height 11
radio input "true"
radio input "false"
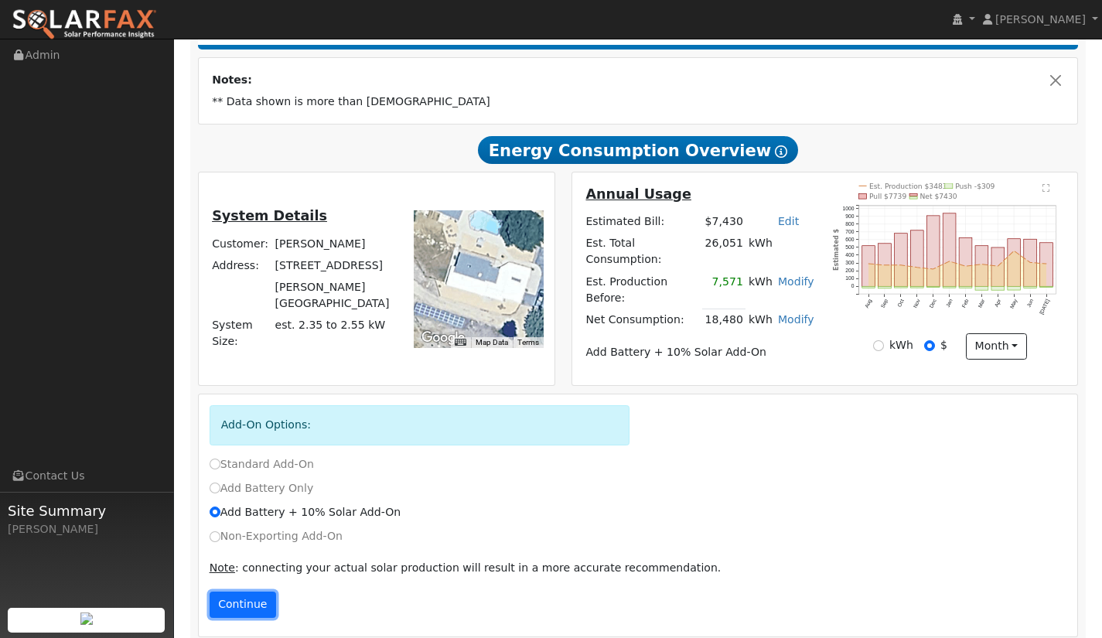
click at [247, 592] on button "Continue" at bounding box center [243, 605] width 66 height 26
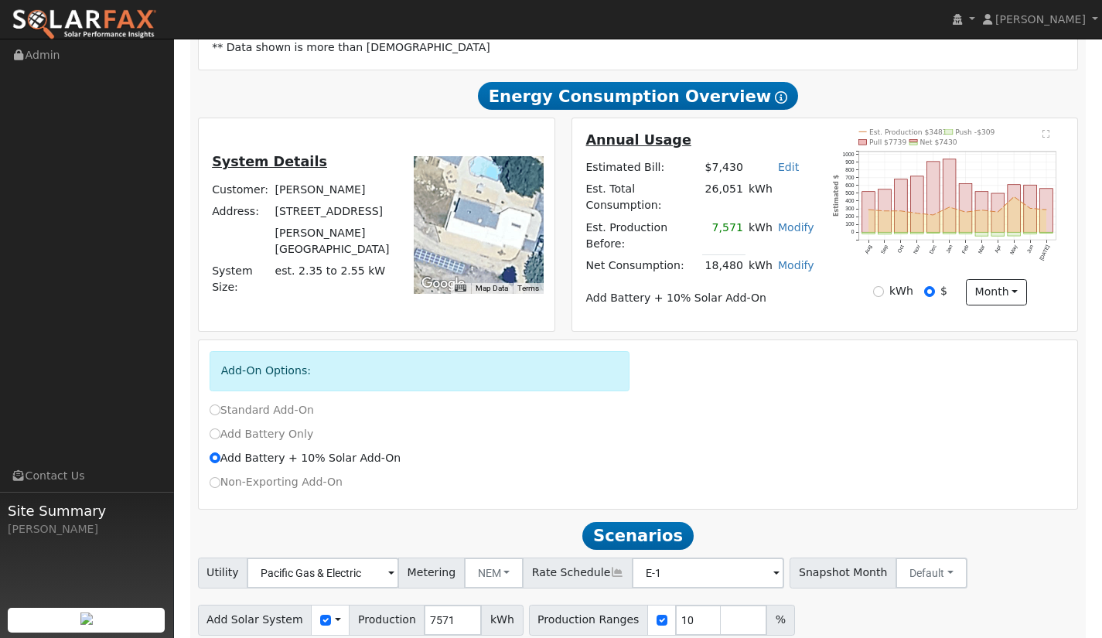
scroll to position [356, 0]
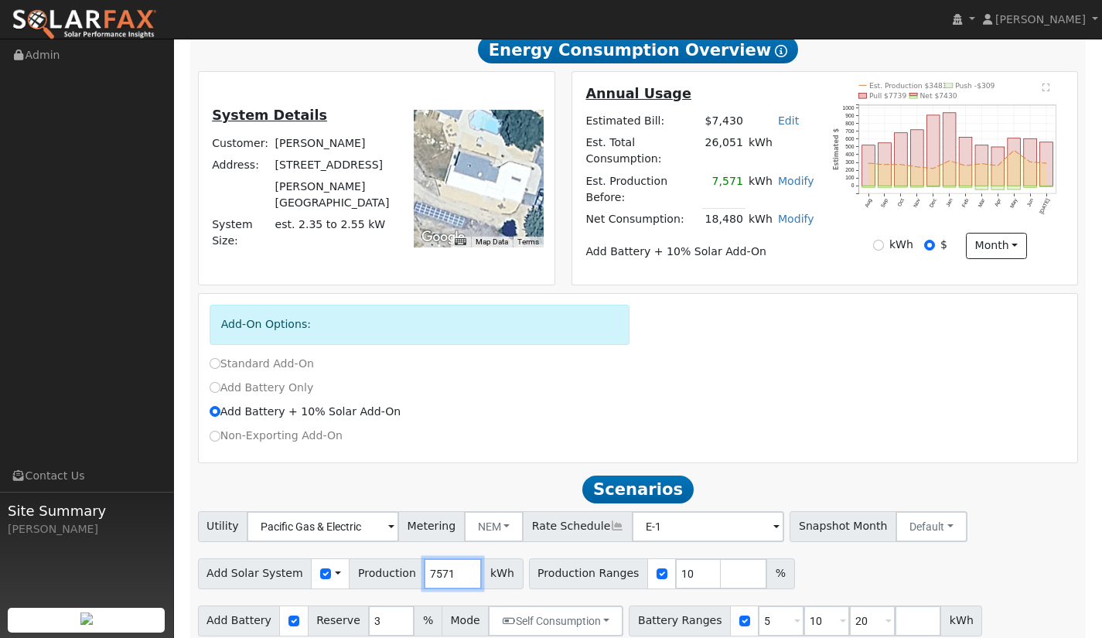
drag, startPoint x: 415, startPoint y: 560, endPoint x: 447, endPoint y: 555, distance: 32.0
click at [445, 558] on input "7571" at bounding box center [453, 573] width 58 height 31
type input "22000"
click at [523, 444] on div "Add-On Options: Standard Add-On Add Battery Only Add Battery + 10% Solar Add-On…" at bounding box center [638, 378] width 879 height 169
click at [656, 568] on input "checkbox" at bounding box center [661, 573] width 11 height 11
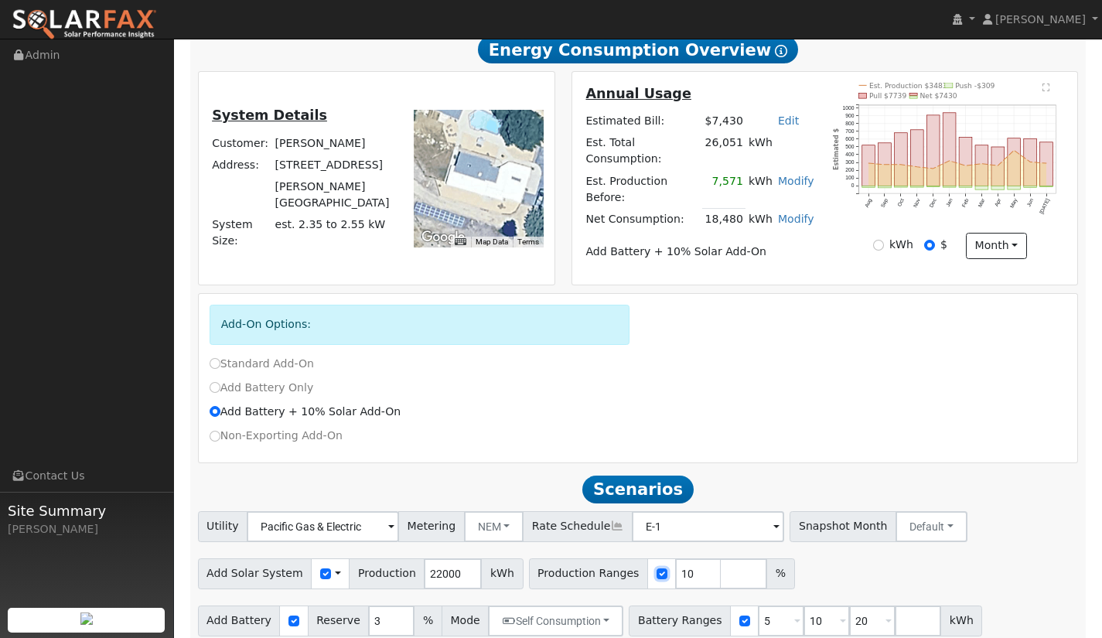
checkbox input "false"
click at [389, 614] on input "3" at bounding box center [391, 620] width 46 height 31
type input "2"
click at [387, 609] on input "2" at bounding box center [391, 620] width 46 height 31
click at [693, 558] on div "Add Solar System Use CSV Data Production 22000 kWh Production Ranges" at bounding box center [638, 571] width 886 height 36
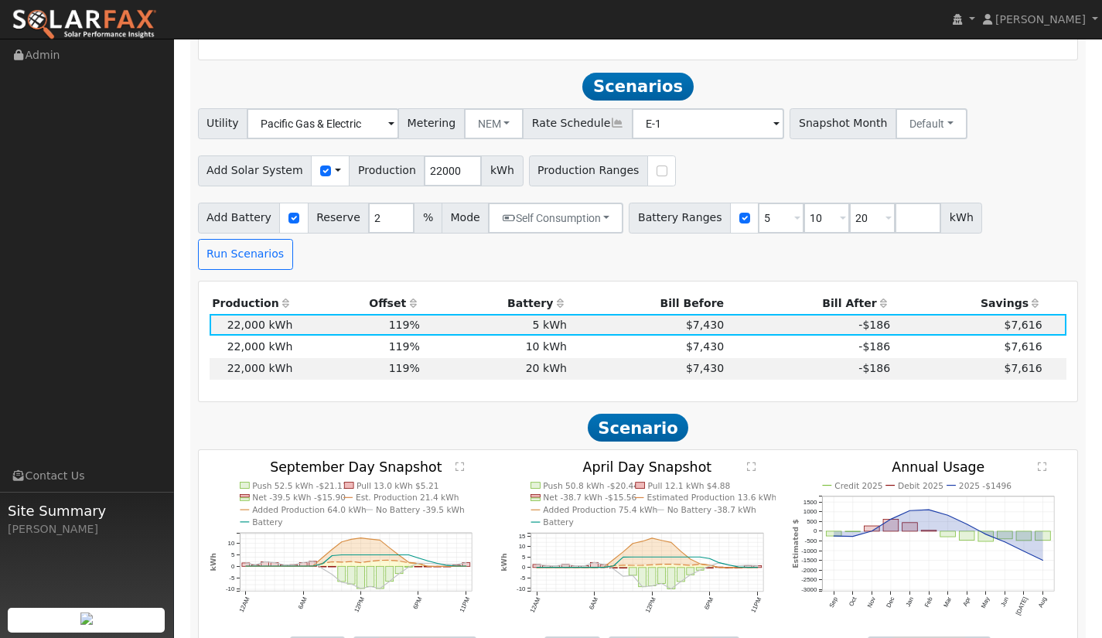
scroll to position [769, 0]
